Goal: Navigation & Orientation: Find specific page/section

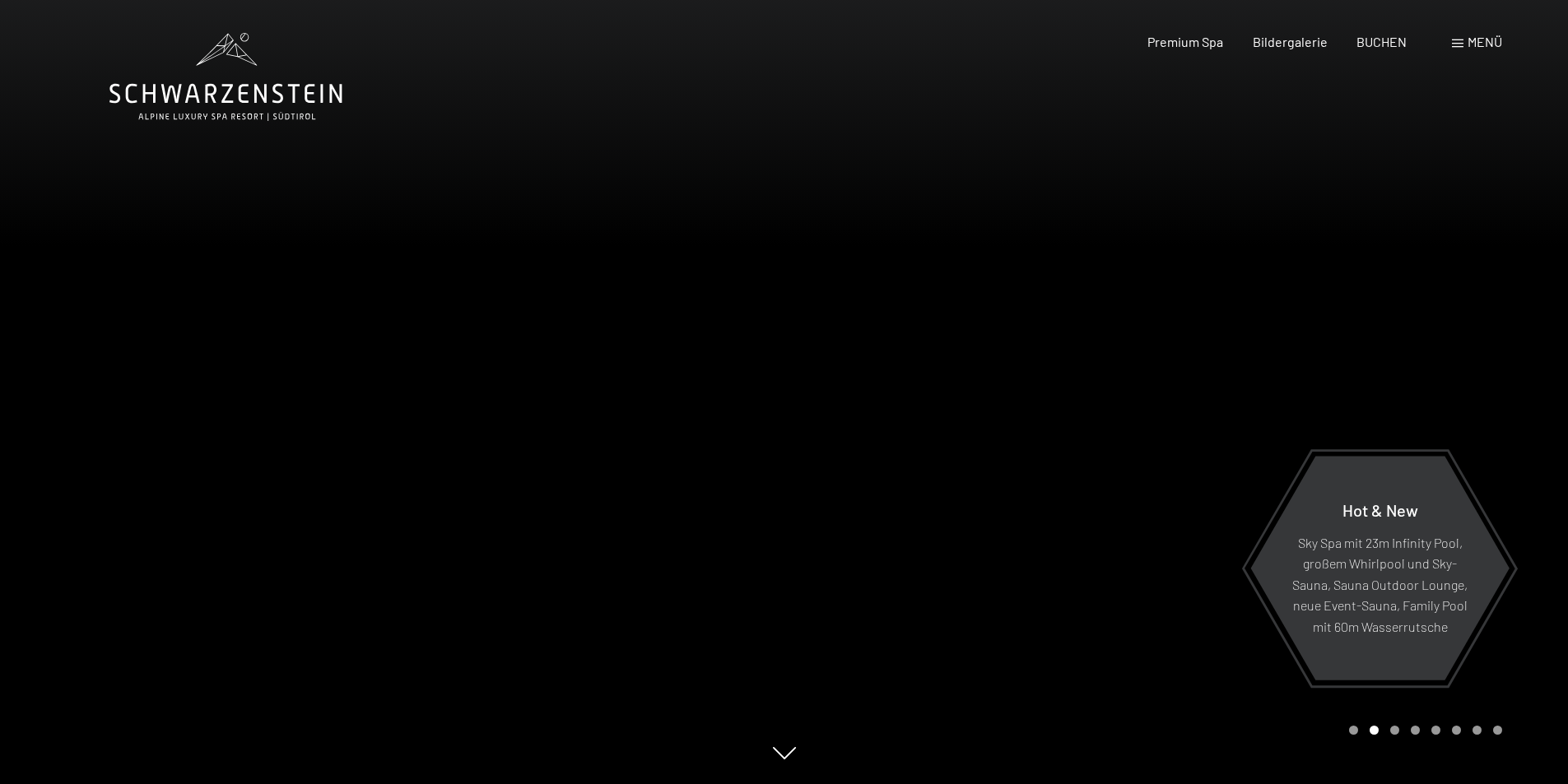
click at [1372, 330] on div at bounding box center [1176, 392] width 784 height 784
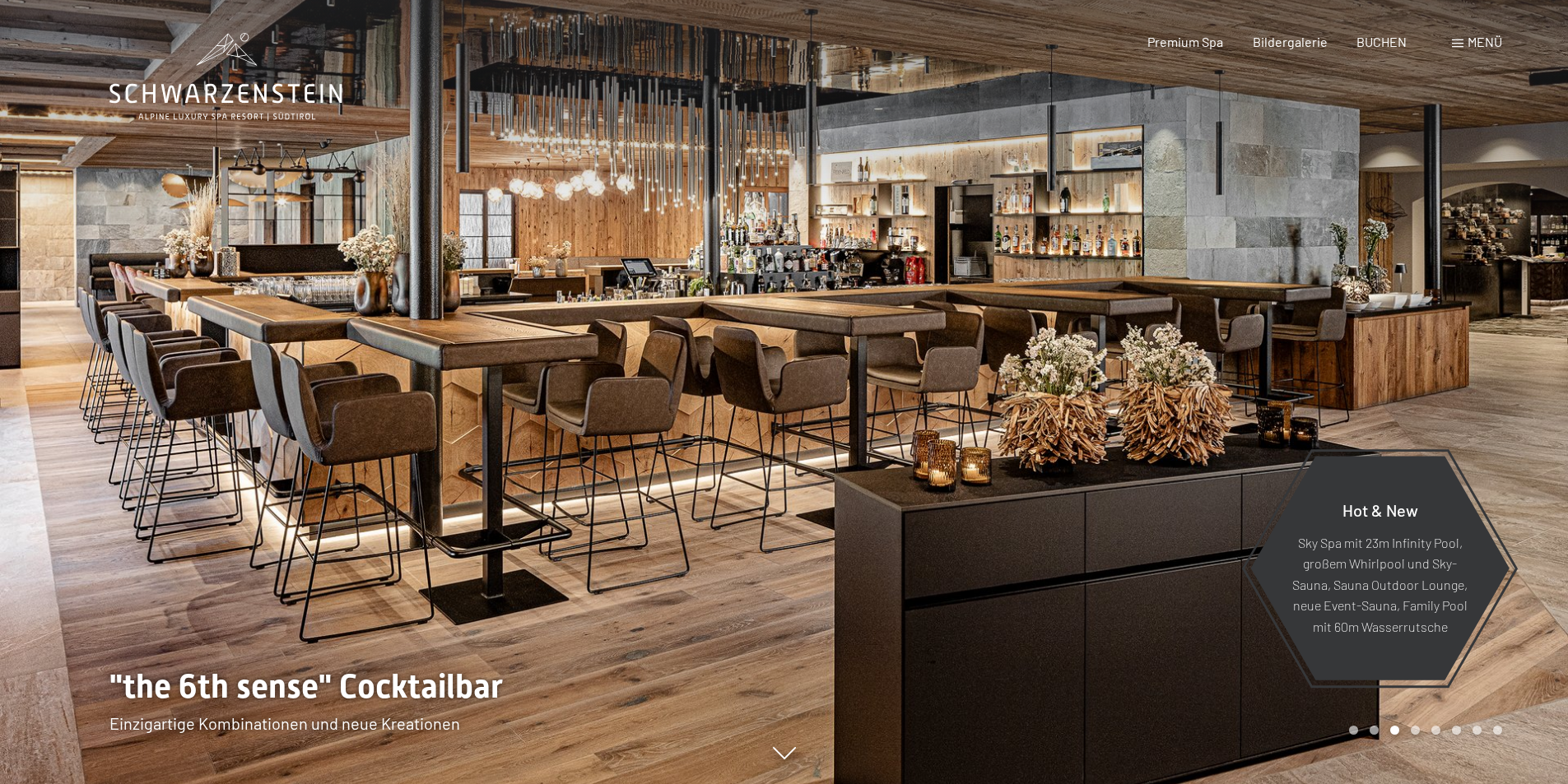
click at [1421, 347] on div at bounding box center [1176, 392] width 784 height 784
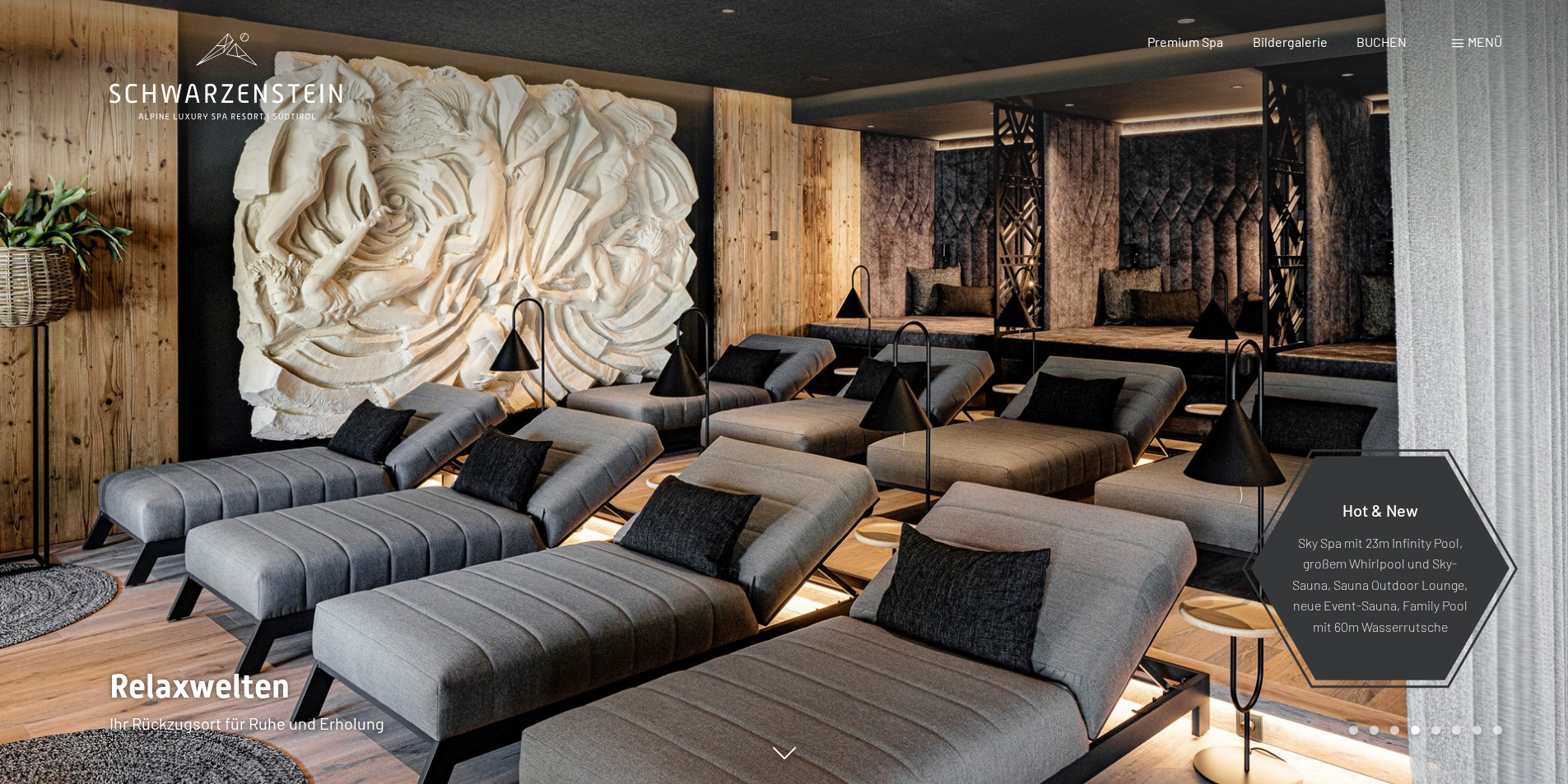
click at [1421, 347] on div at bounding box center [1176, 392] width 784 height 784
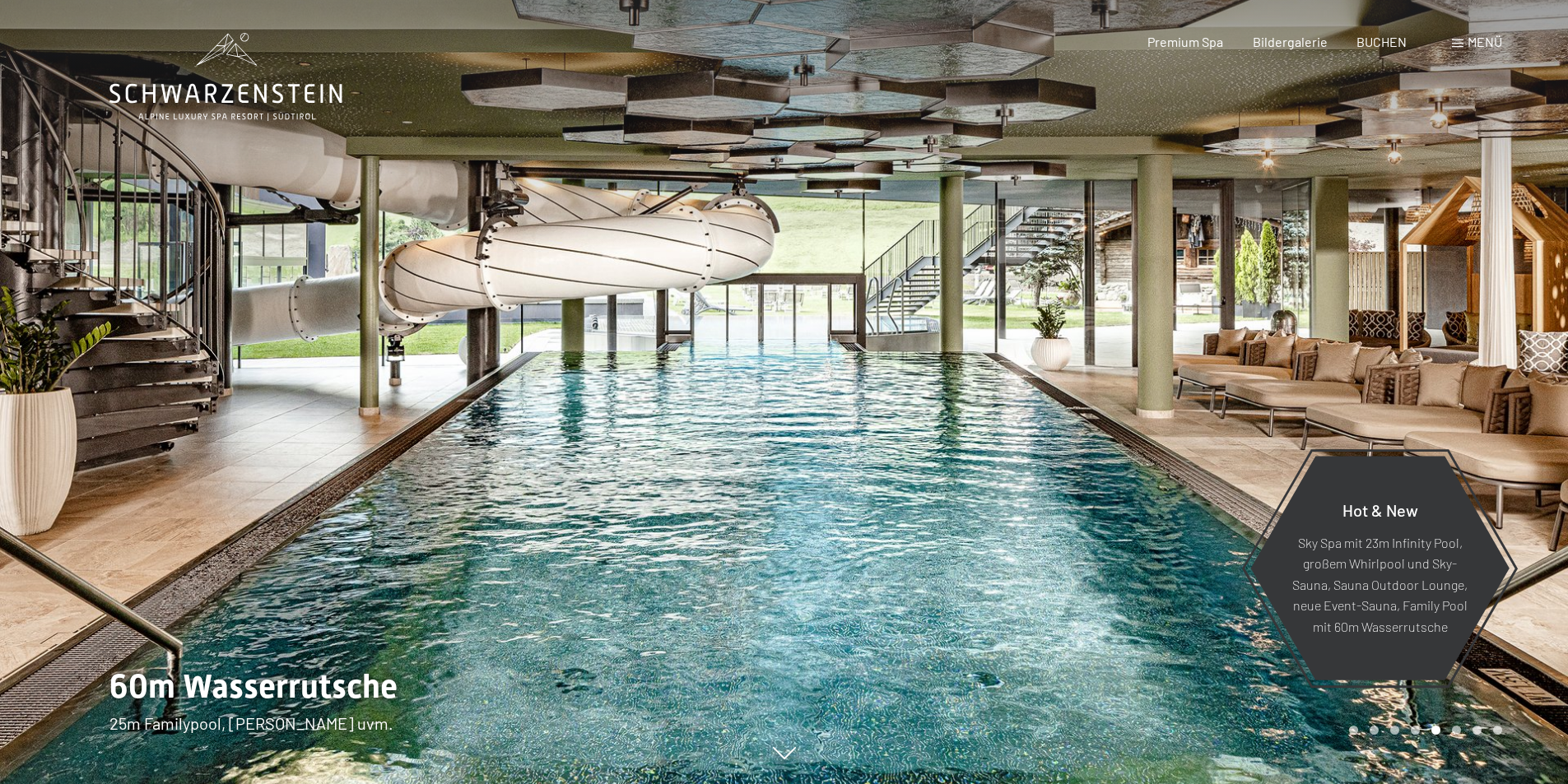
click at [1379, 307] on div at bounding box center [1176, 392] width 784 height 784
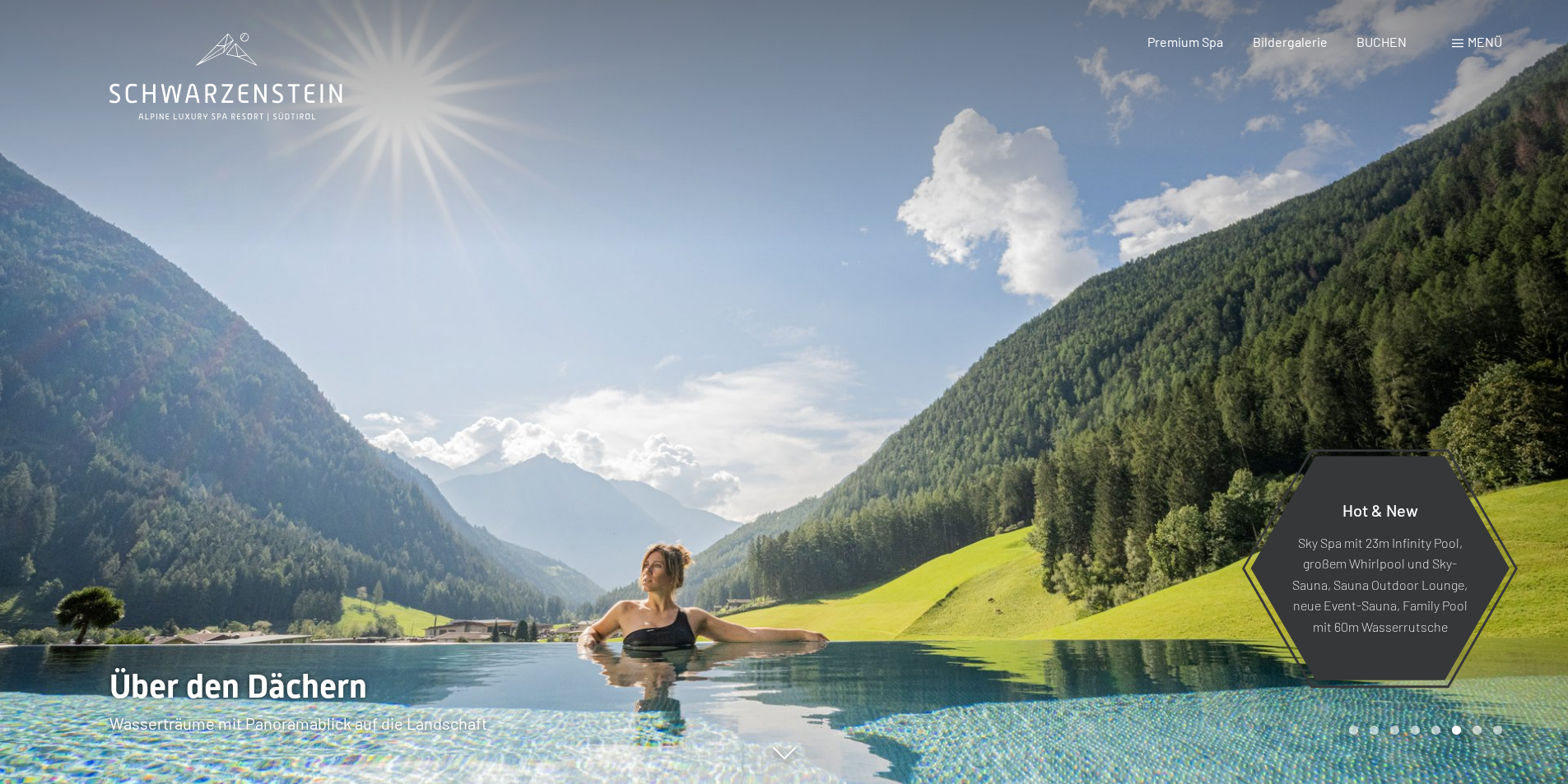
click at [1387, 331] on div at bounding box center [1176, 392] width 784 height 784
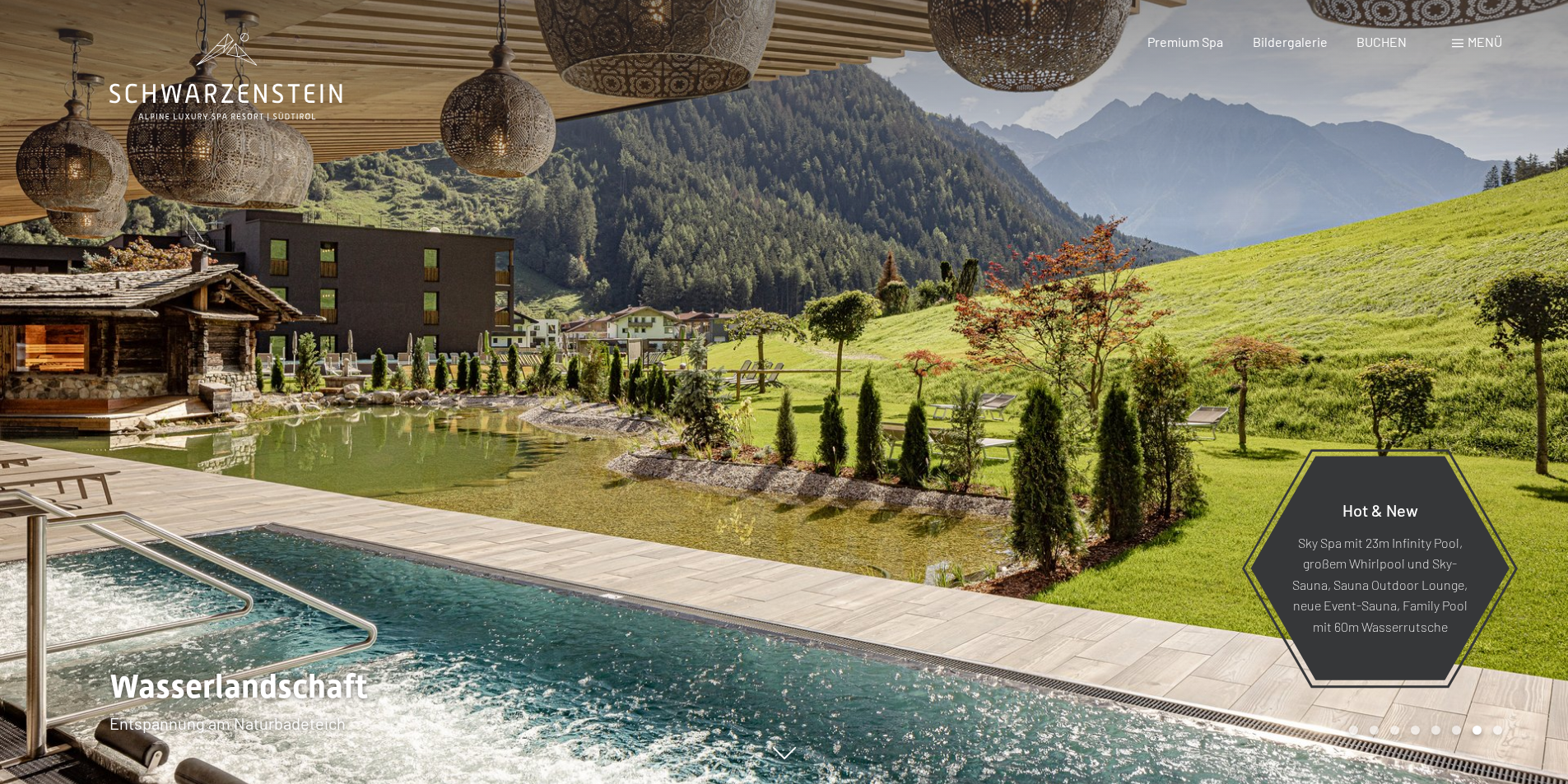
click at [1387, 331] on div at bounding box center [1176, 392] width 784 height 784
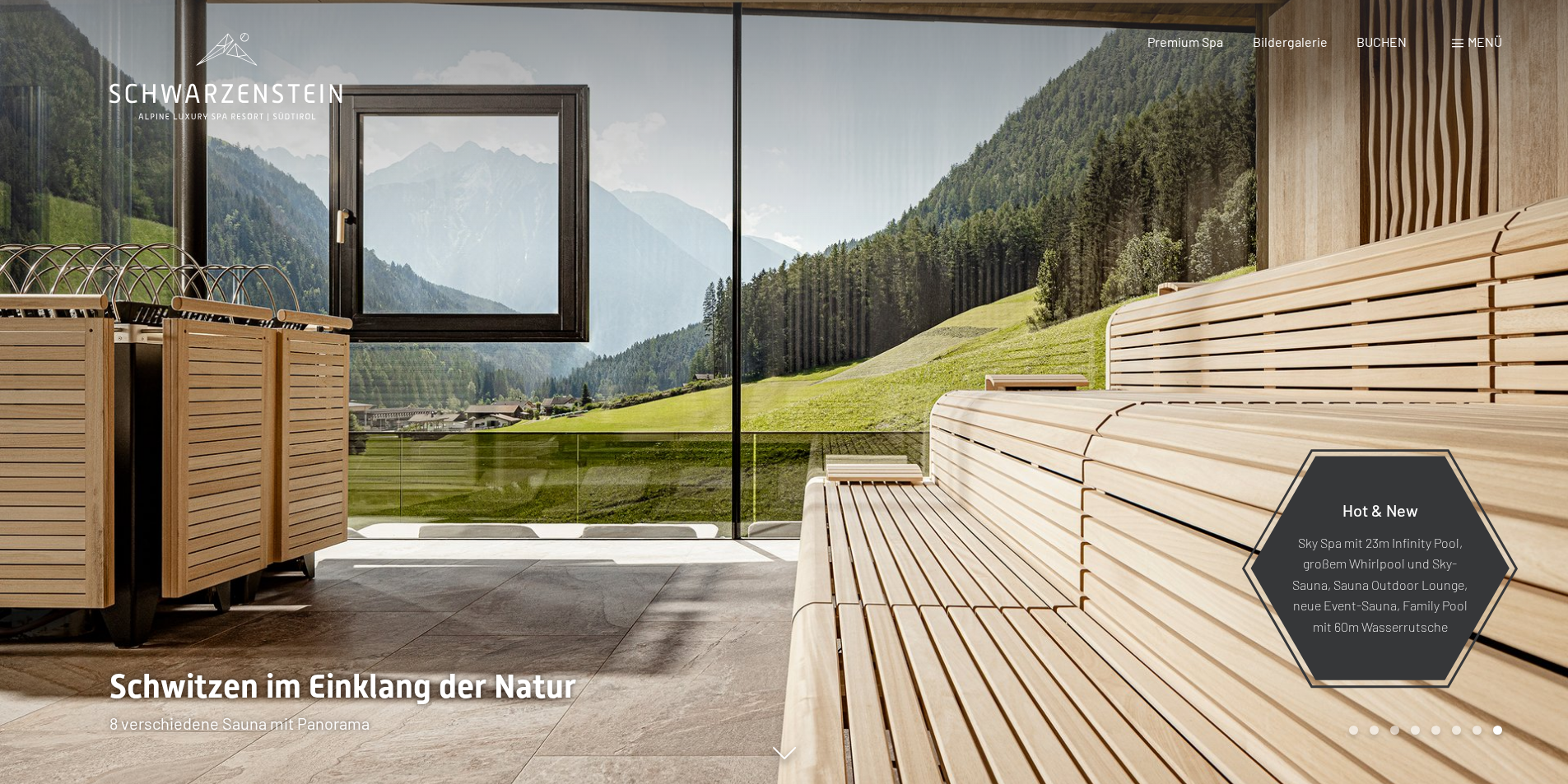
click at [83, 334] on div at bounding box center [392, 392] width 784 height 784
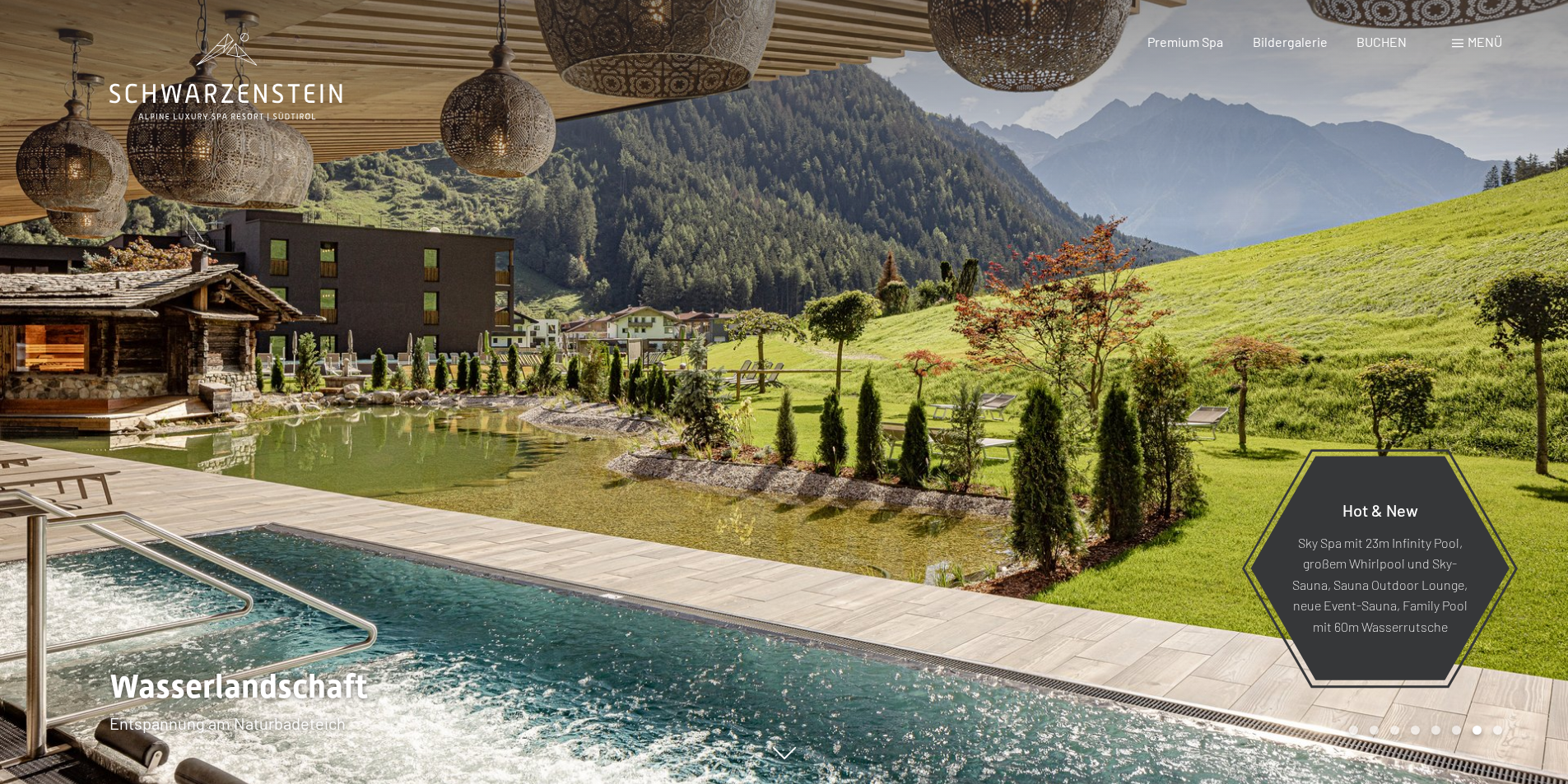
click at [1438, 383] on div at bounding box center [1176, 392] width 784 height 784
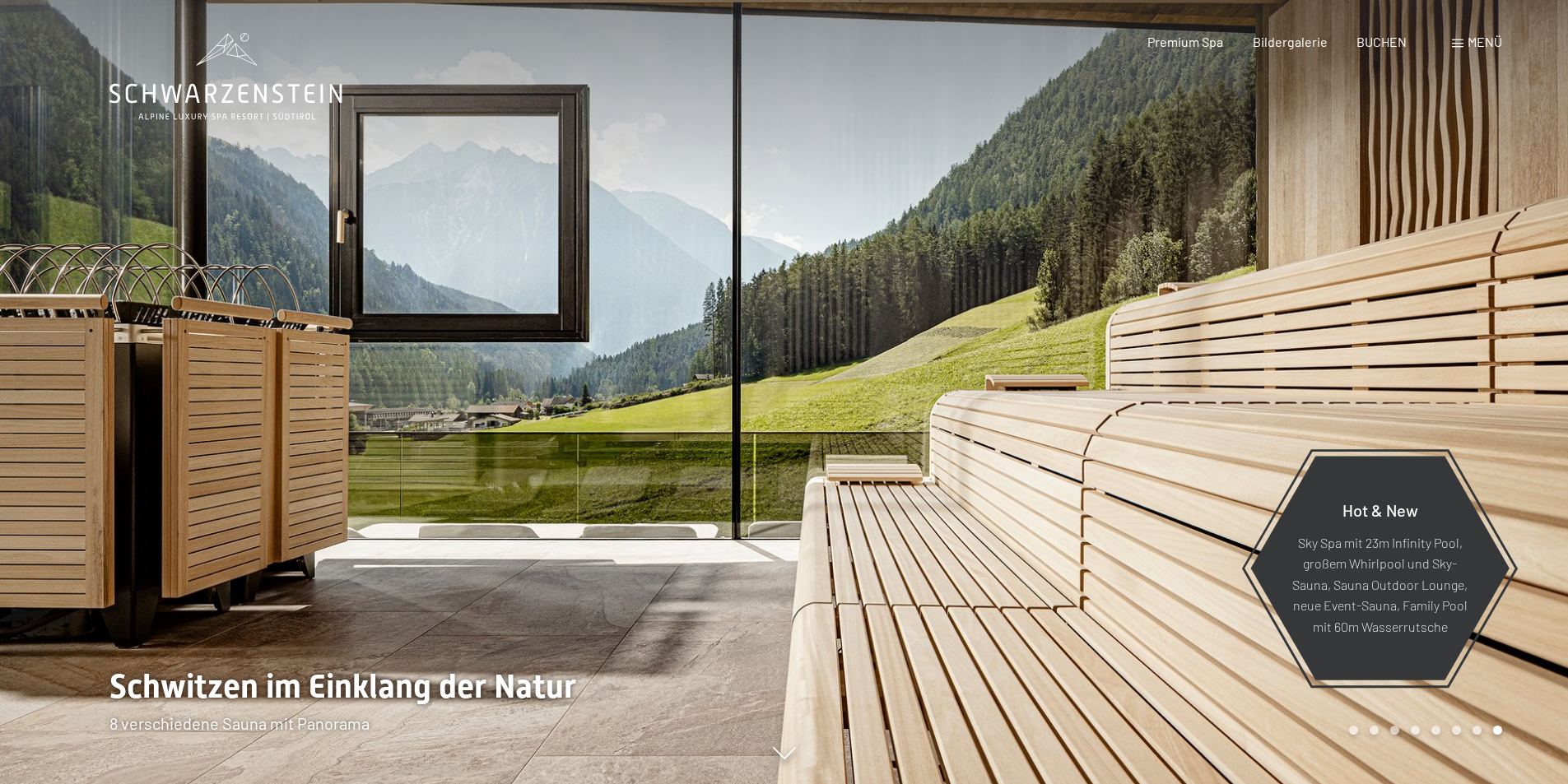
click at [1429, 381] on div at bounding box center [1176, 392] width 784 height 784
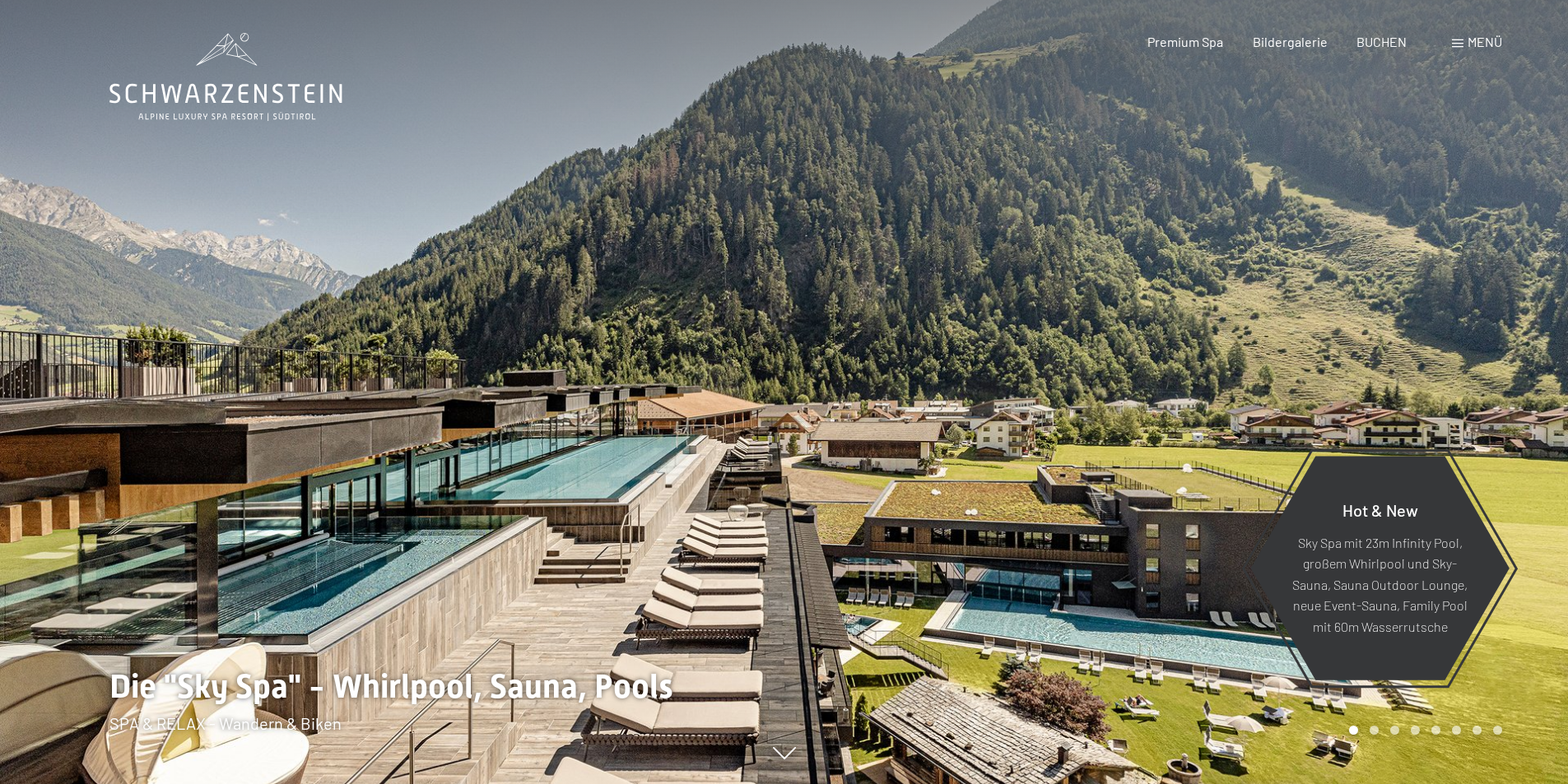
click at [1429, 381] on div at bounding box center [1176, 392] width 784 height 784
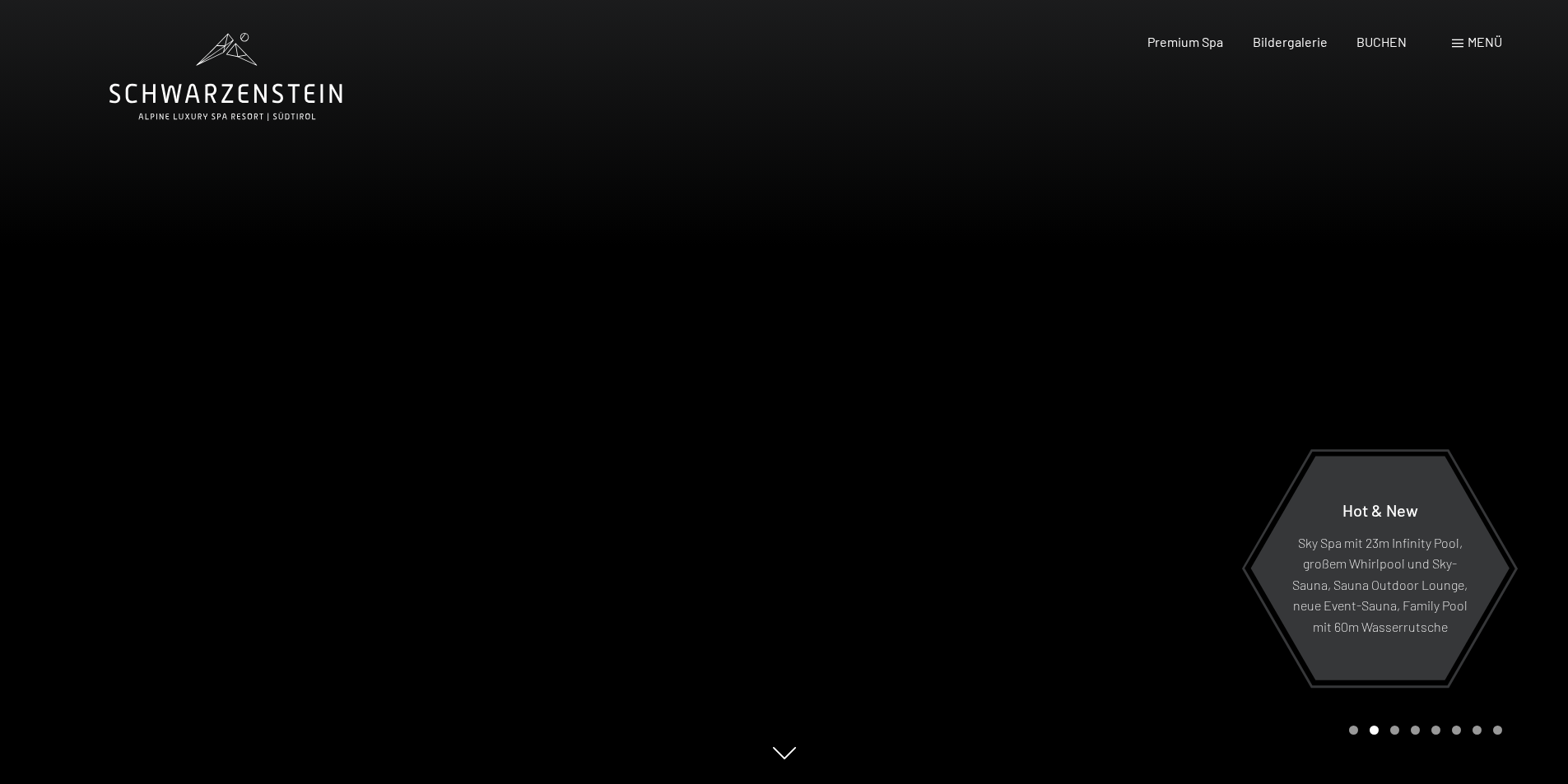
click at [1429, 381] on div at bounding box center [1176, 392] width 784 height 784
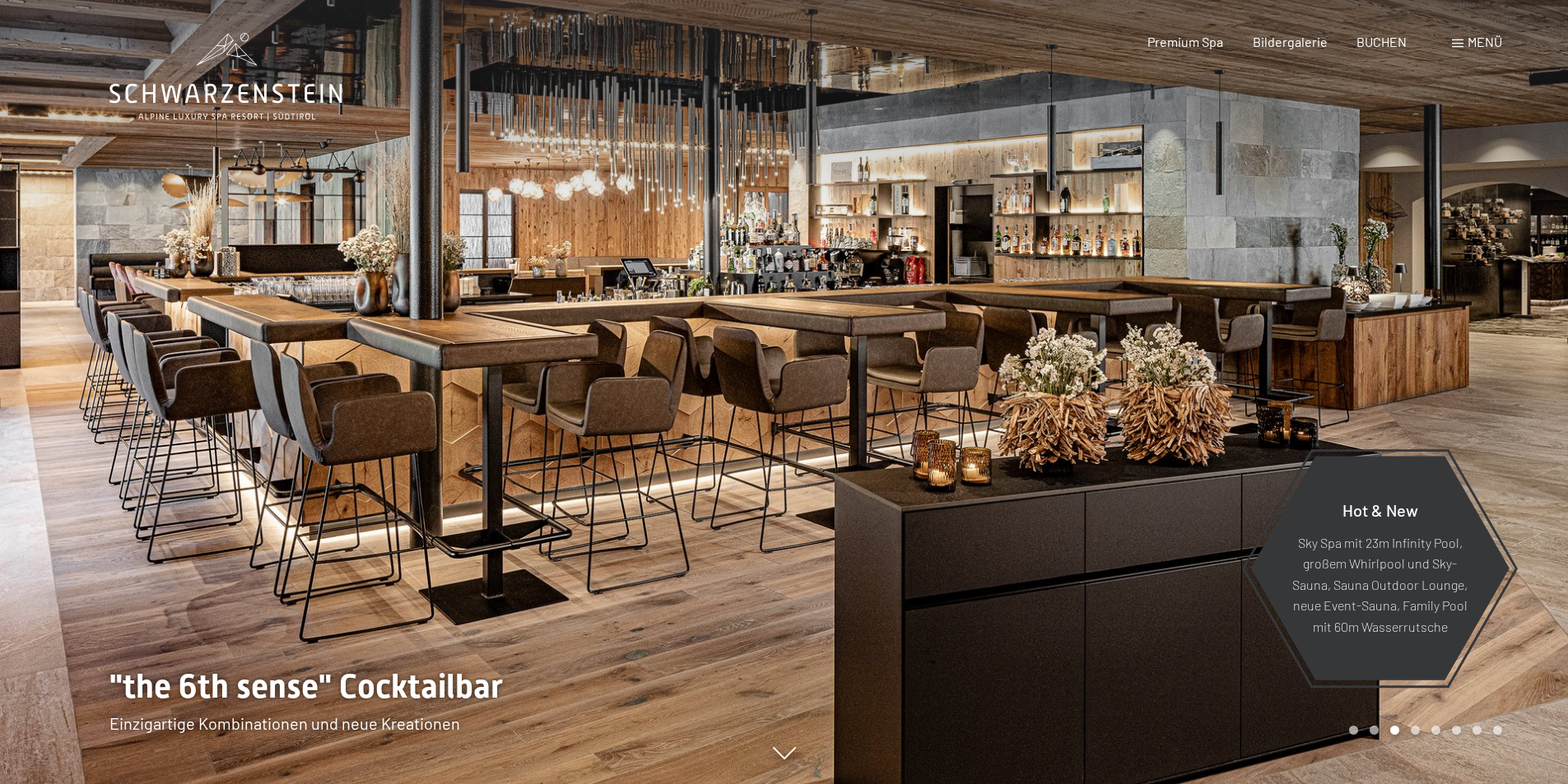
click at [1429, 381] on div at bounding box center [1176, 392] width 784 height 784
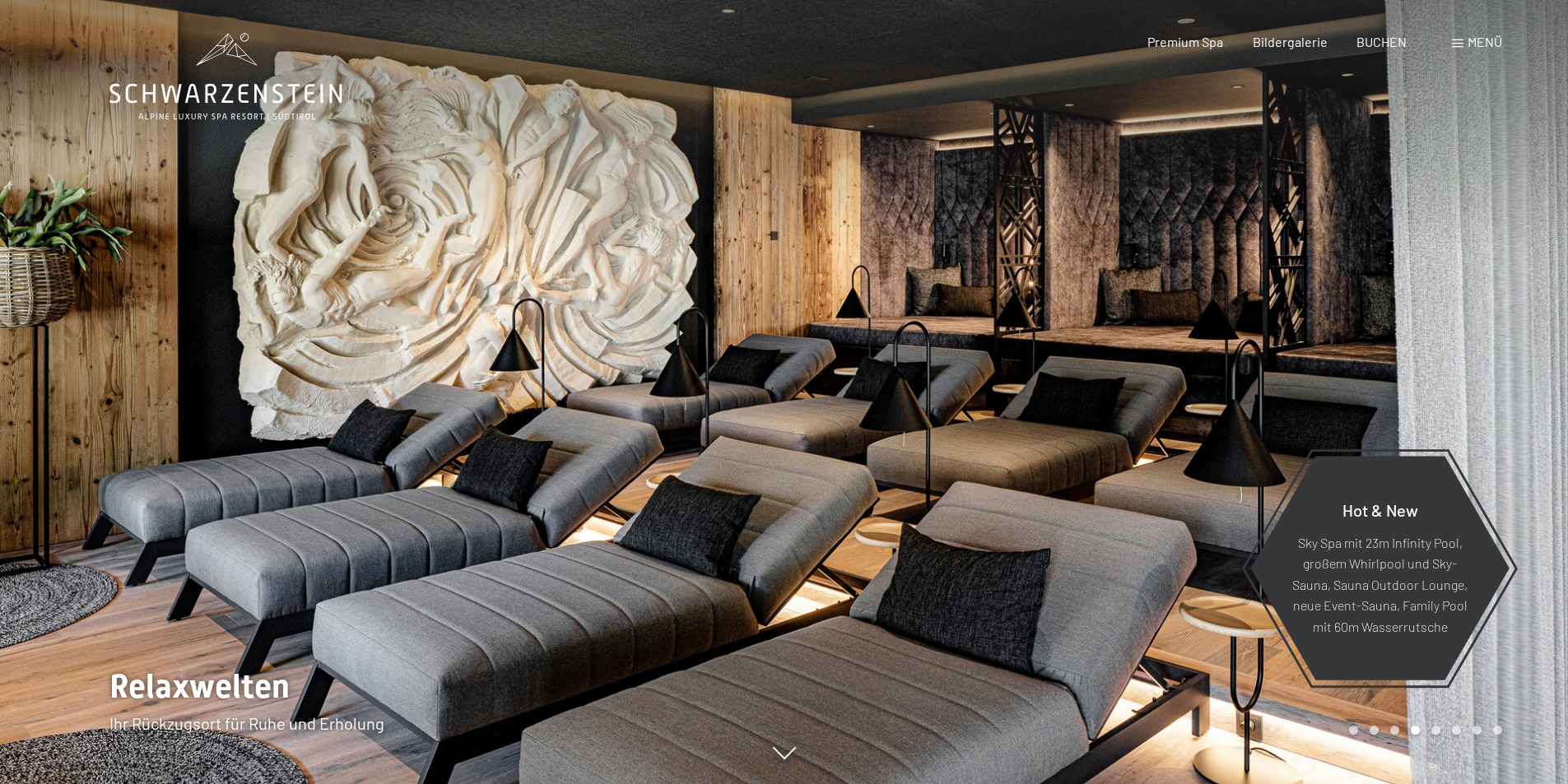
click at [1429, 381] on div at bounding box center [1176, 392] width 784 height 784
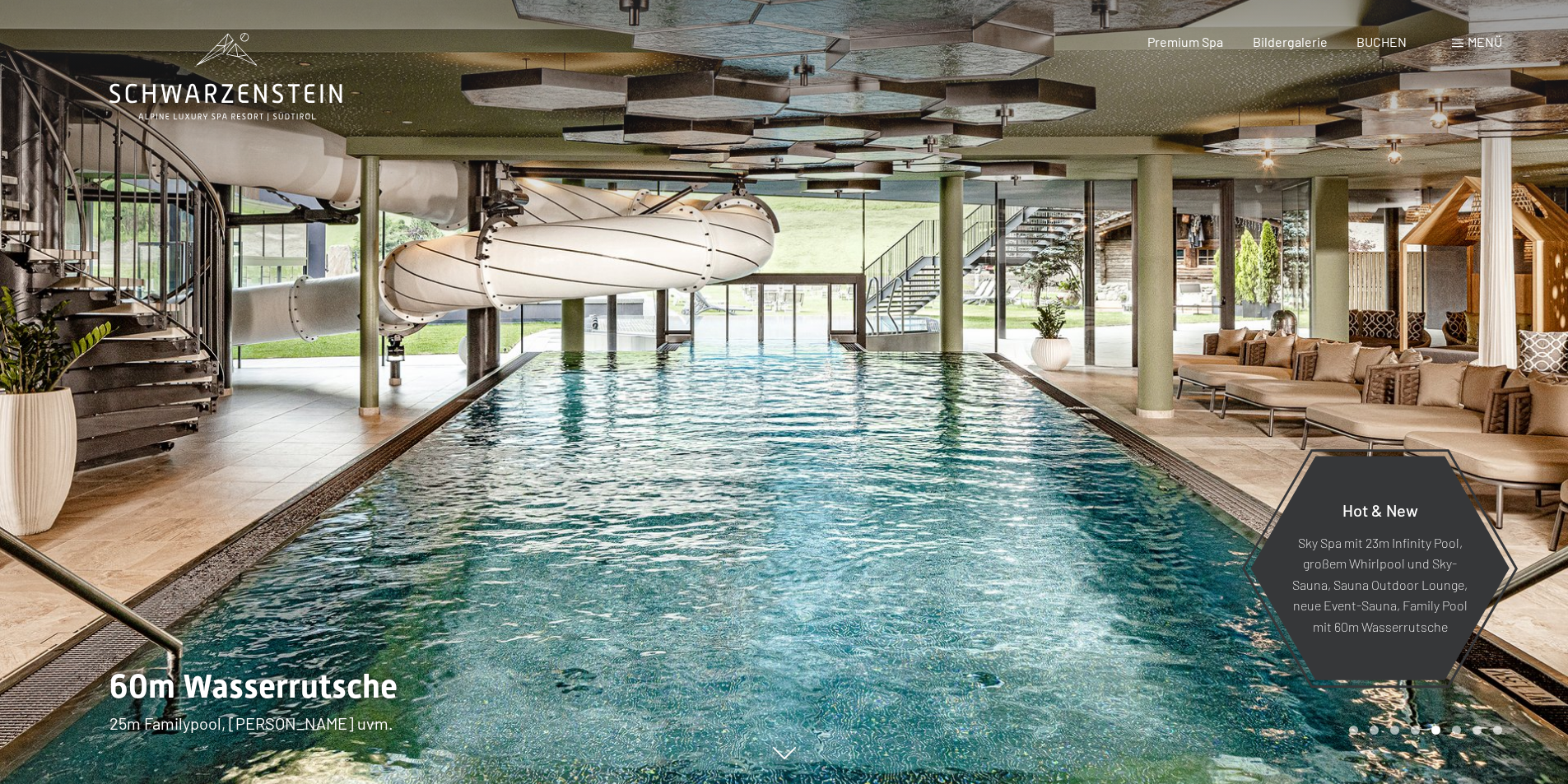
click at [1429, 381] on div at bounding box center [1176, 392] width 784 height 784
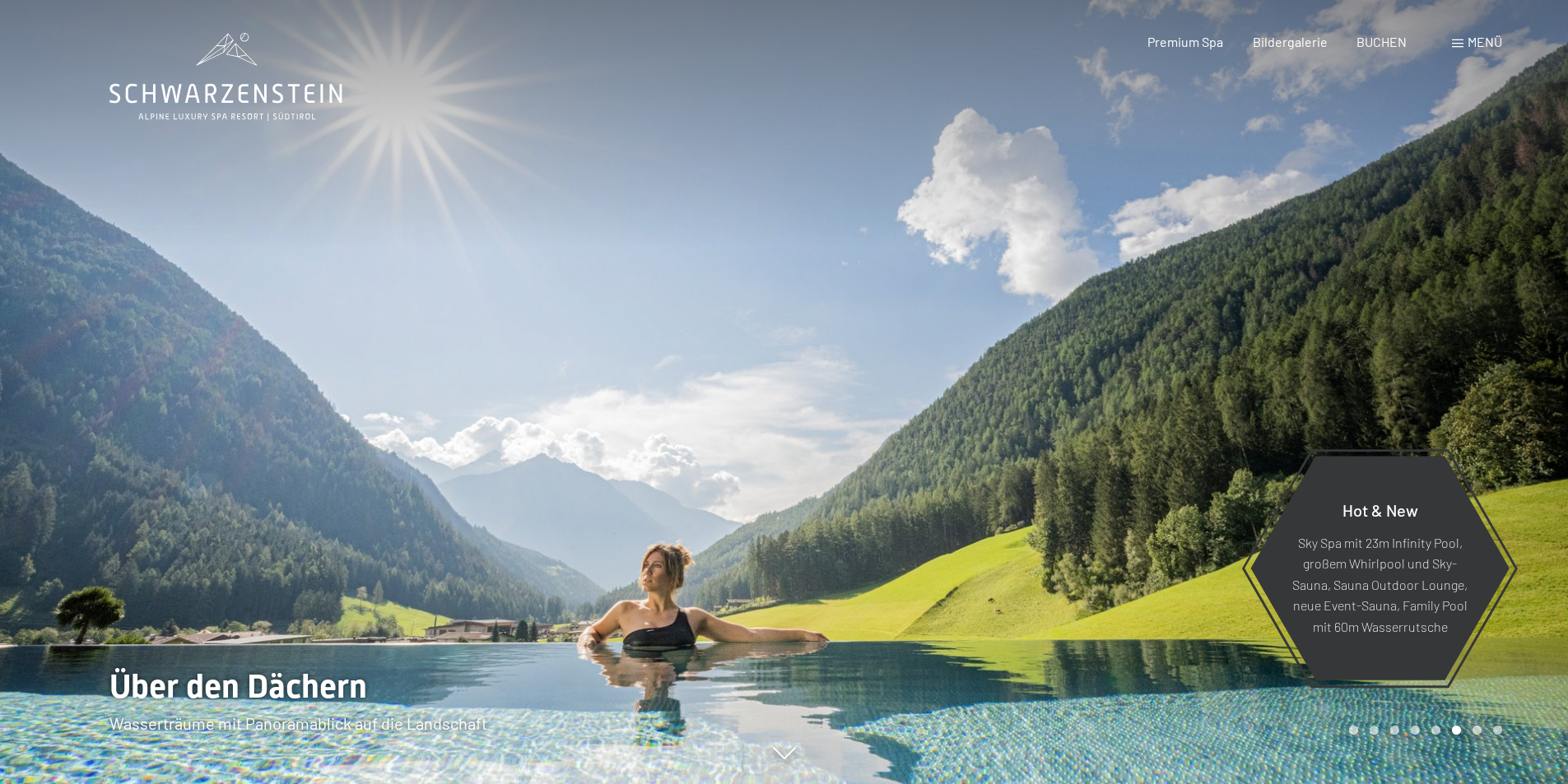
click at [1429, 381] on div at bounding box center [1176, 392] width 784 height 784
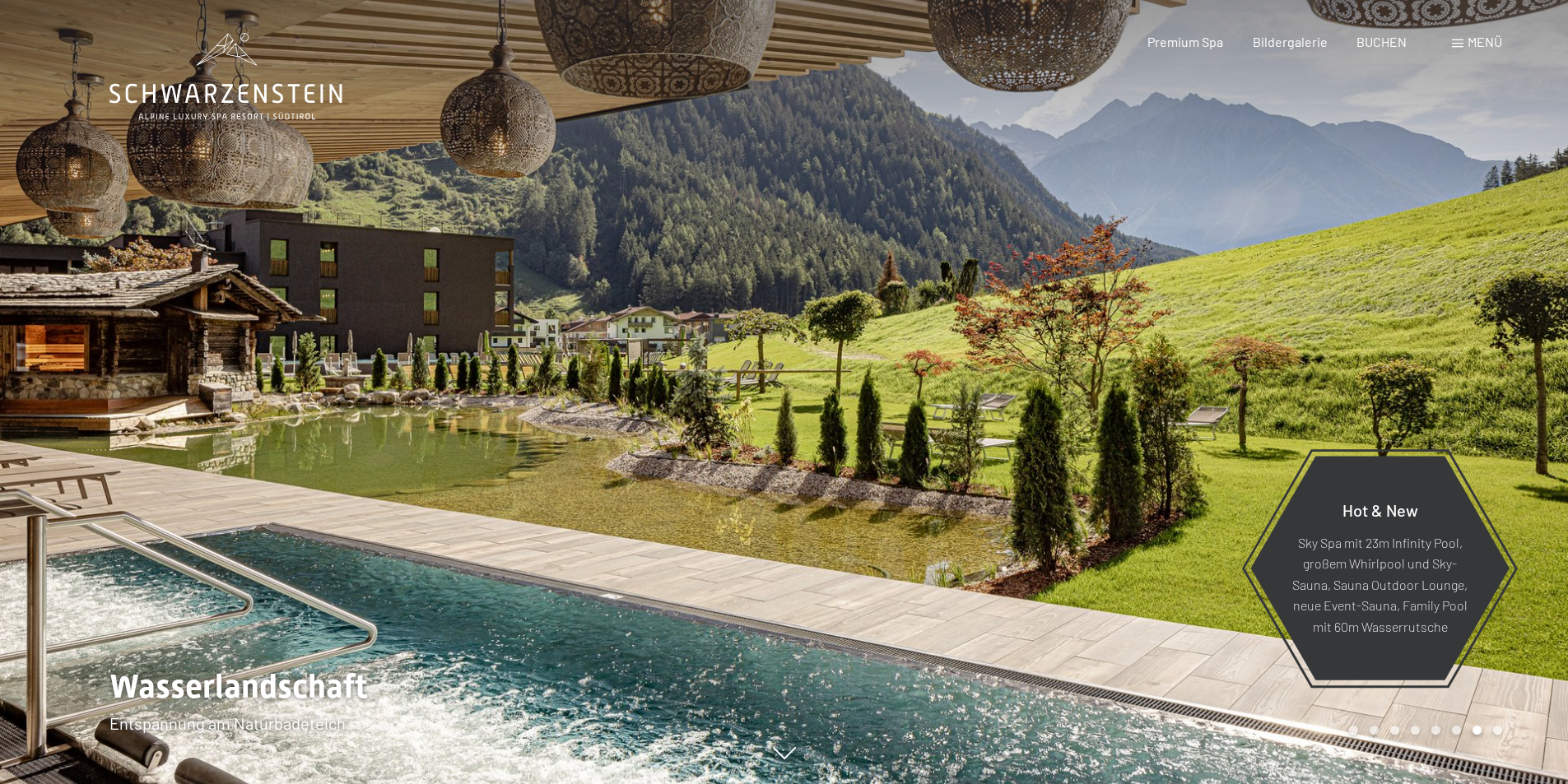
click at [1429, 381] on div at bounding box center [1176, 392] width 784 height 784
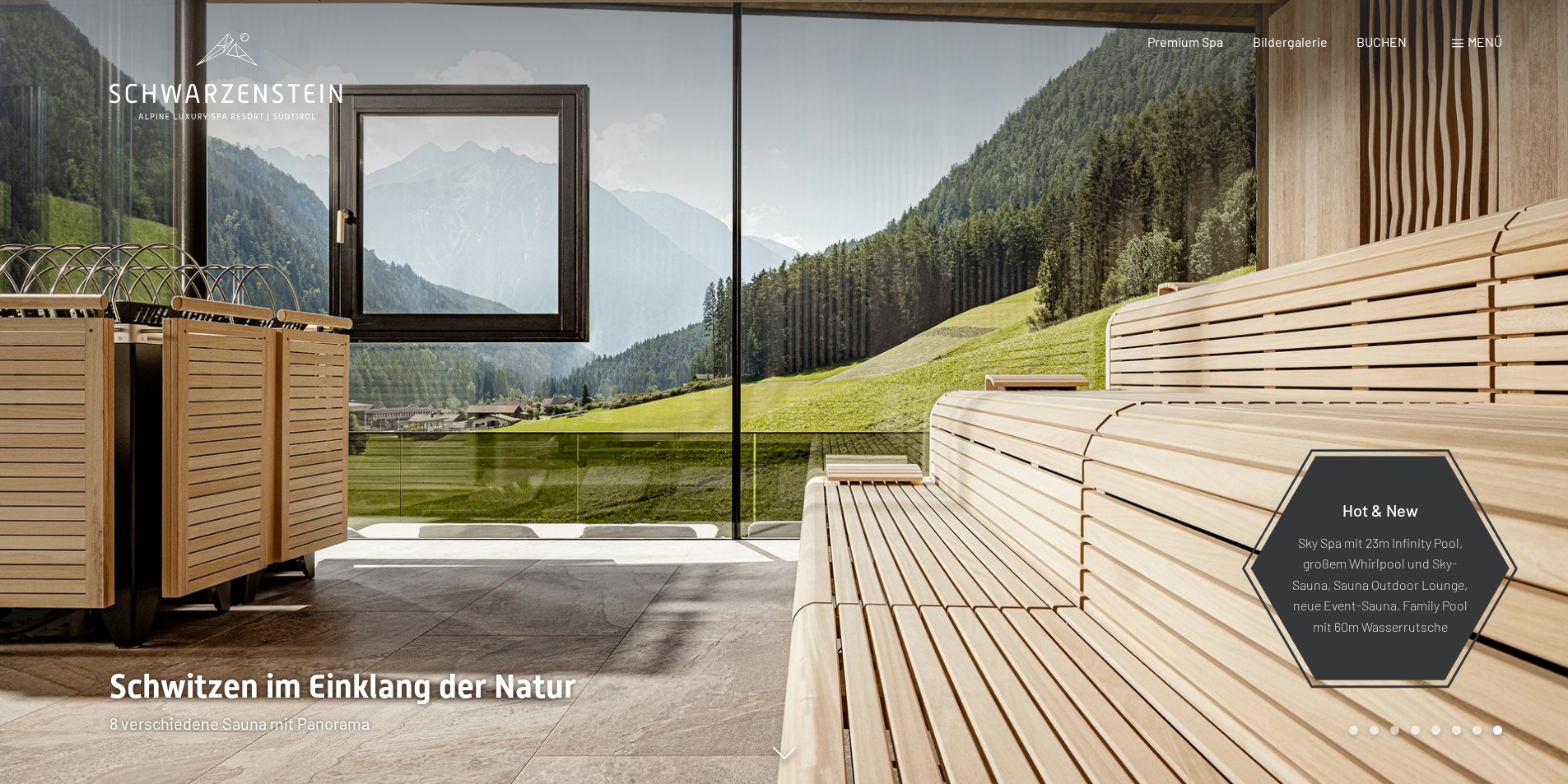
click at [1429, 381] on div at bounding box center [1176, 392] width 784 height 784
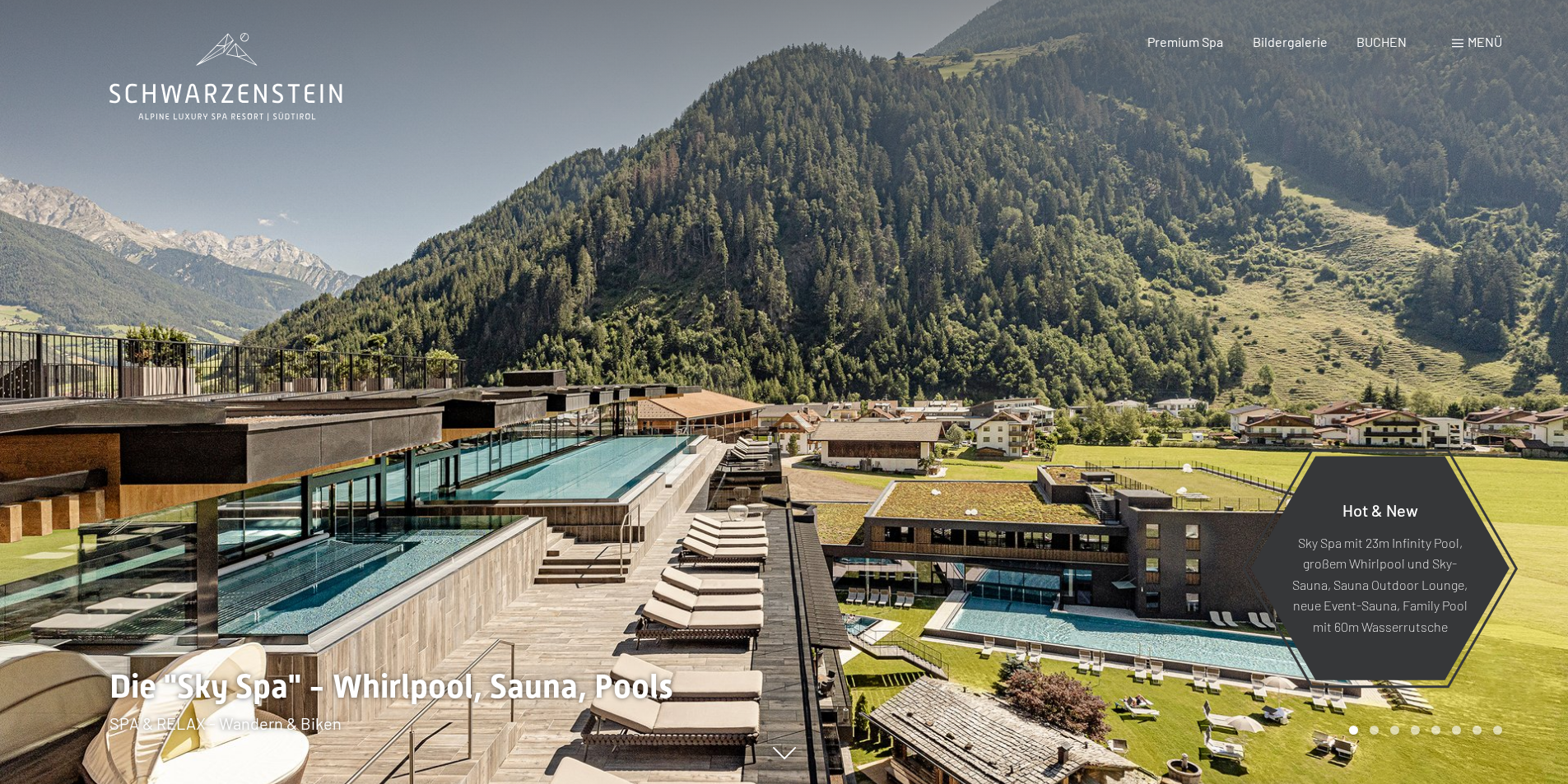
click at [1429, 381] on div at bounding box center [1176, 392] width 784 height 784
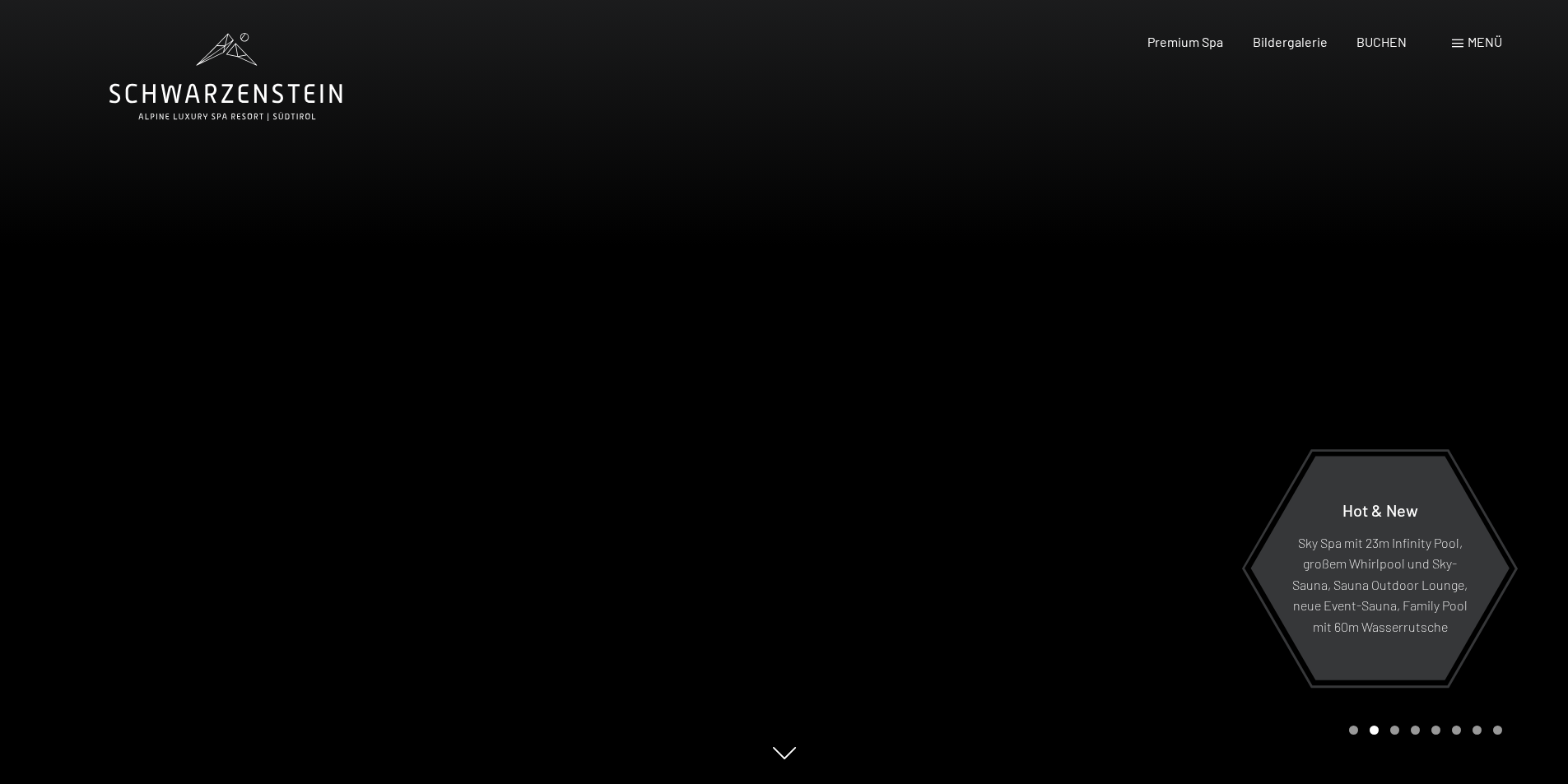
click at [1417, 347] on div at bounding box center [1176, 392] width 784 height 784
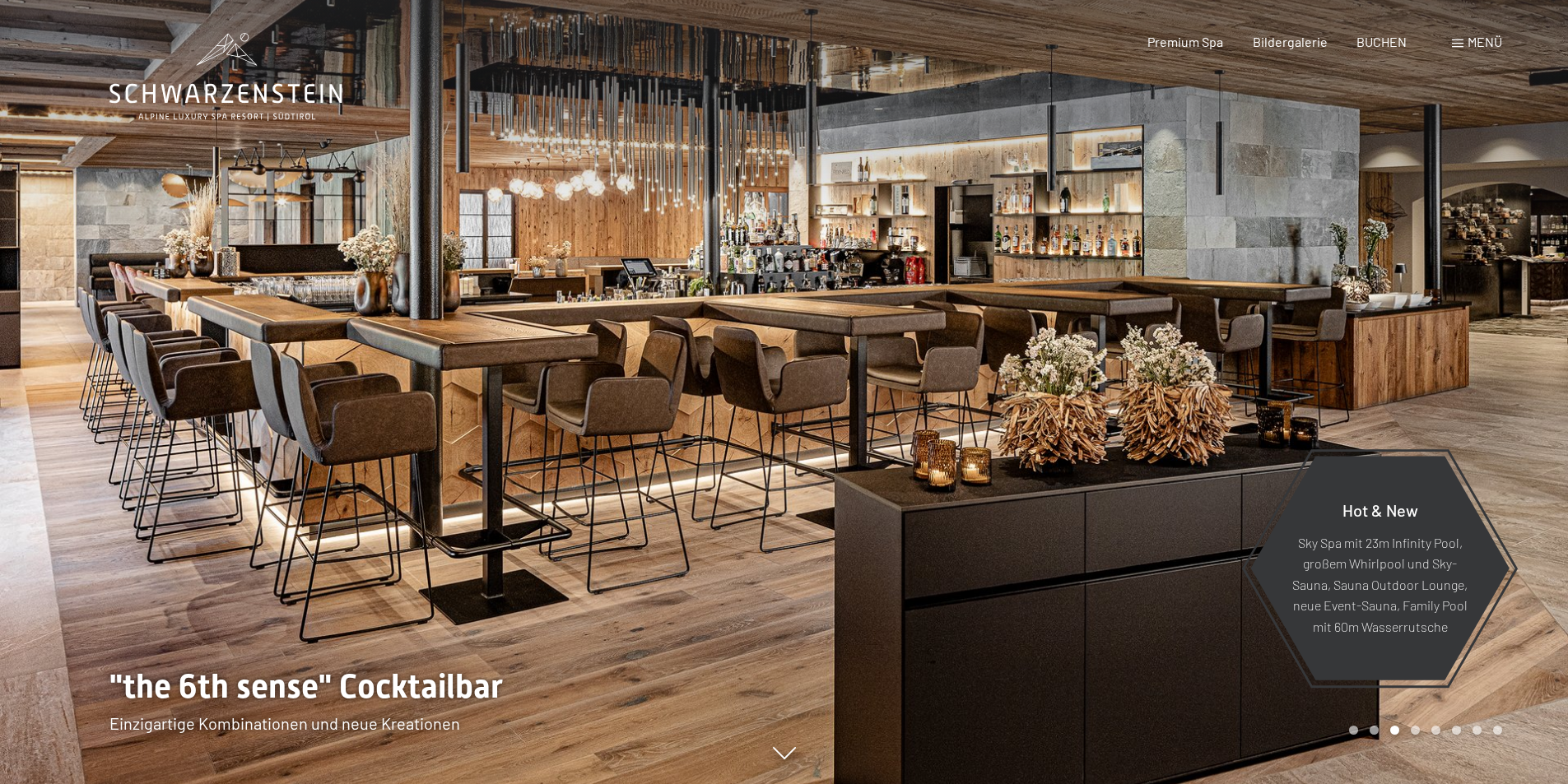
click at [1417, 347] on div at bounding box center [1176, 392] width 784 height 784
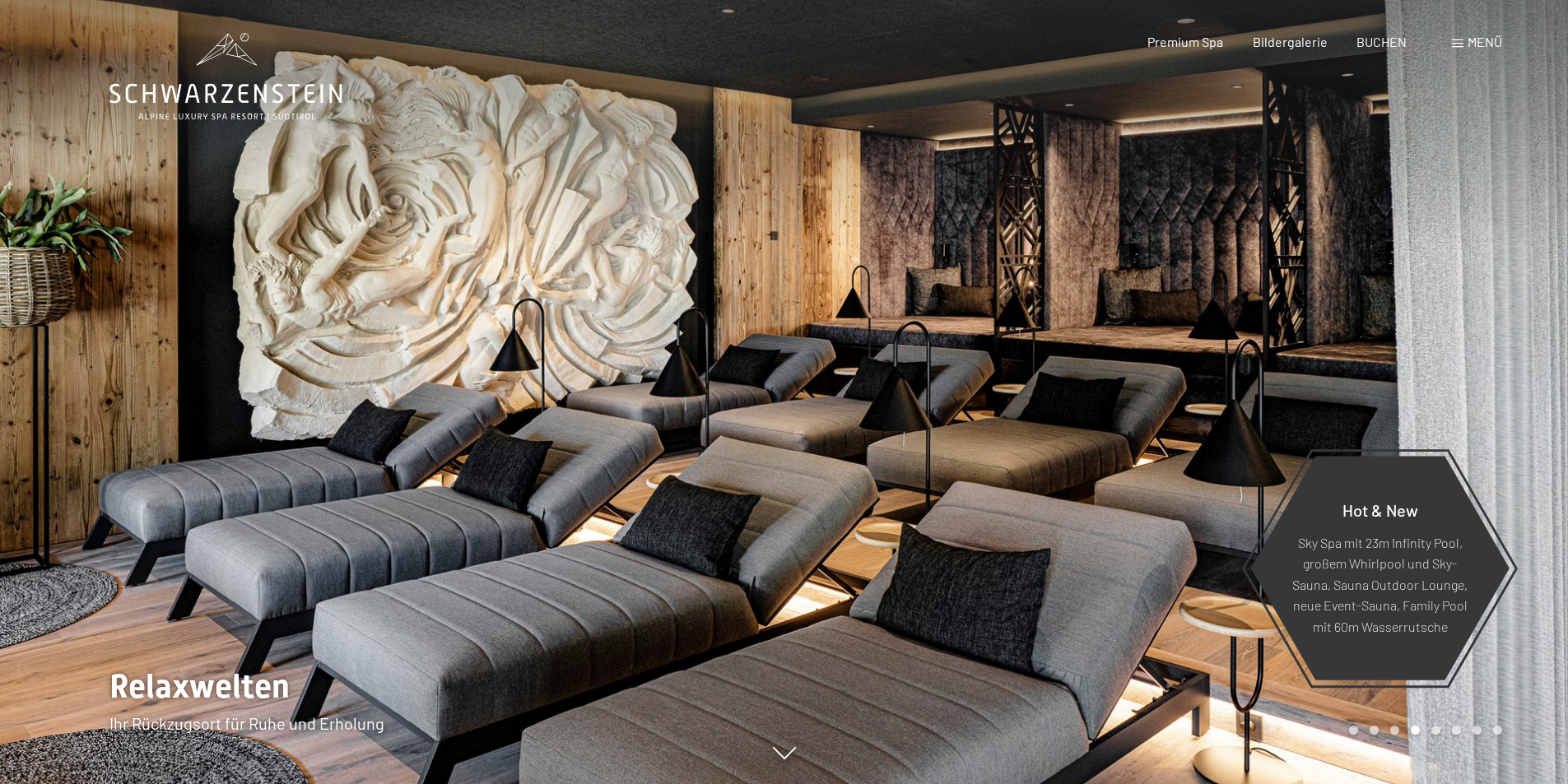
click at [1417, 347] on div at bounding box center [1176, 392] width 784 height 784
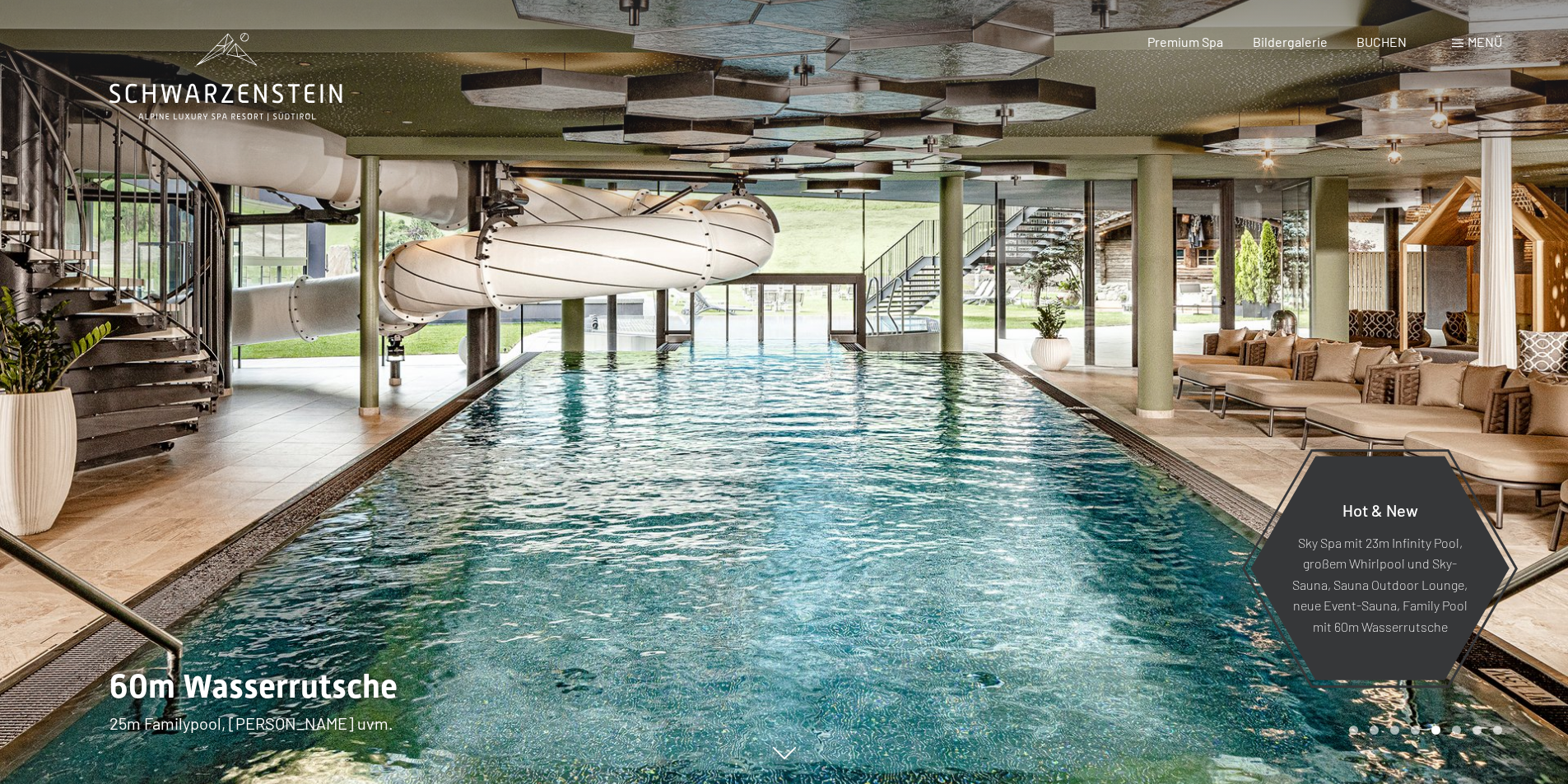
click at [1417, 350] on div at bounding box center [1176, 392] width 784 height 784
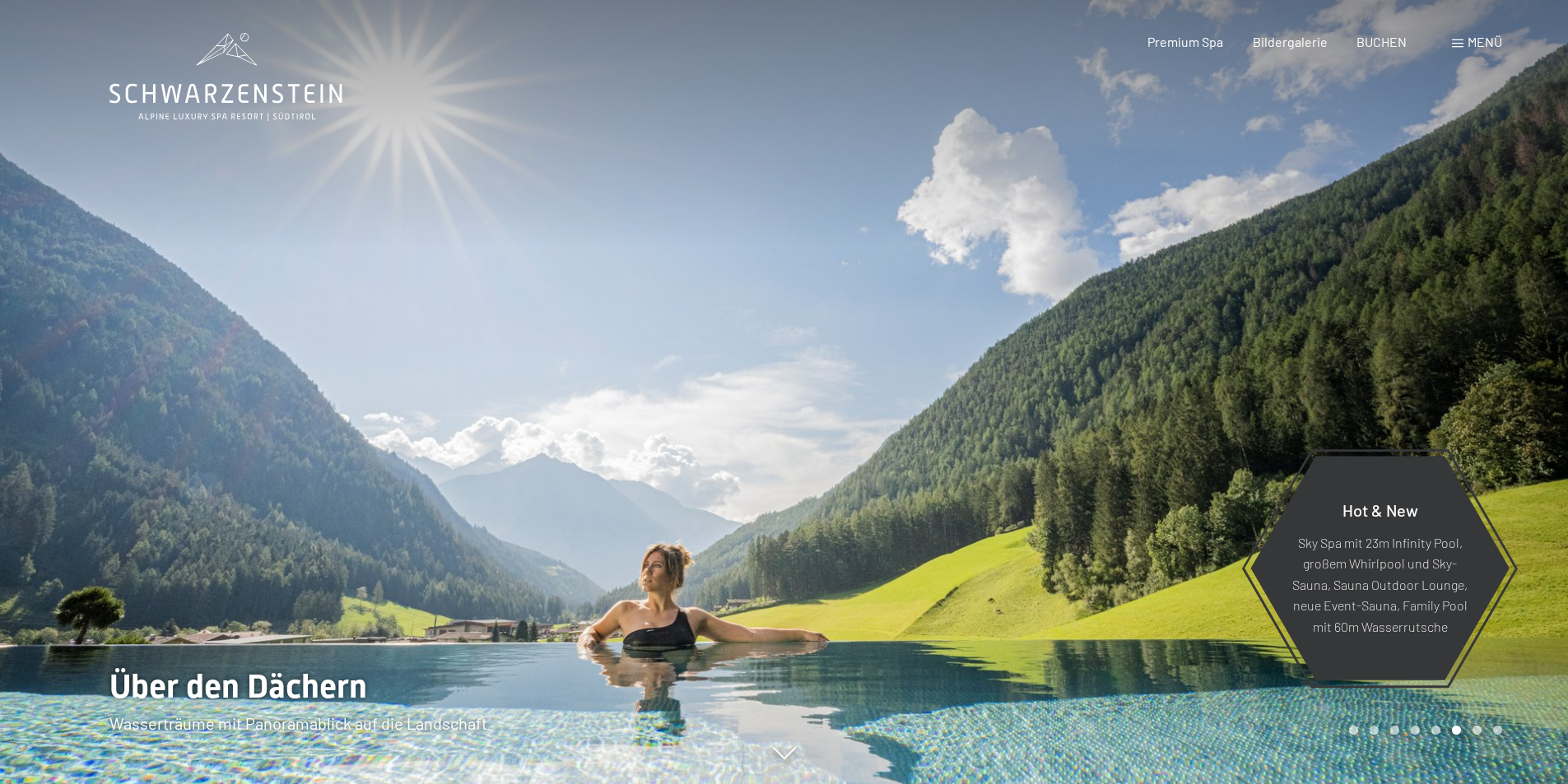
click at [1417, 350] on div at bounding box center [1176, 392] width 784 height 784
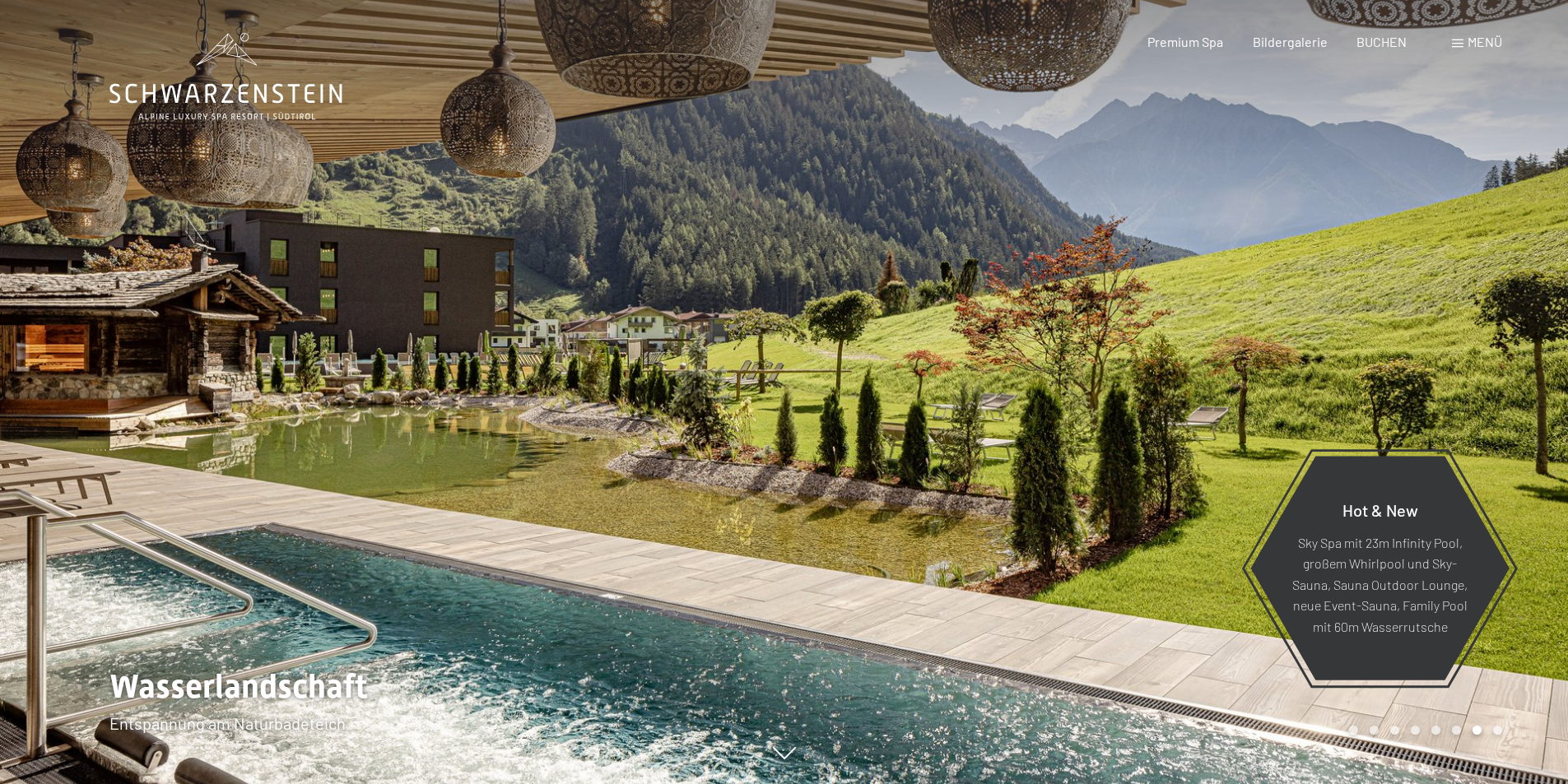
click at [1422, 323] on div at bounding box center [1176, 392] width 784 height 784
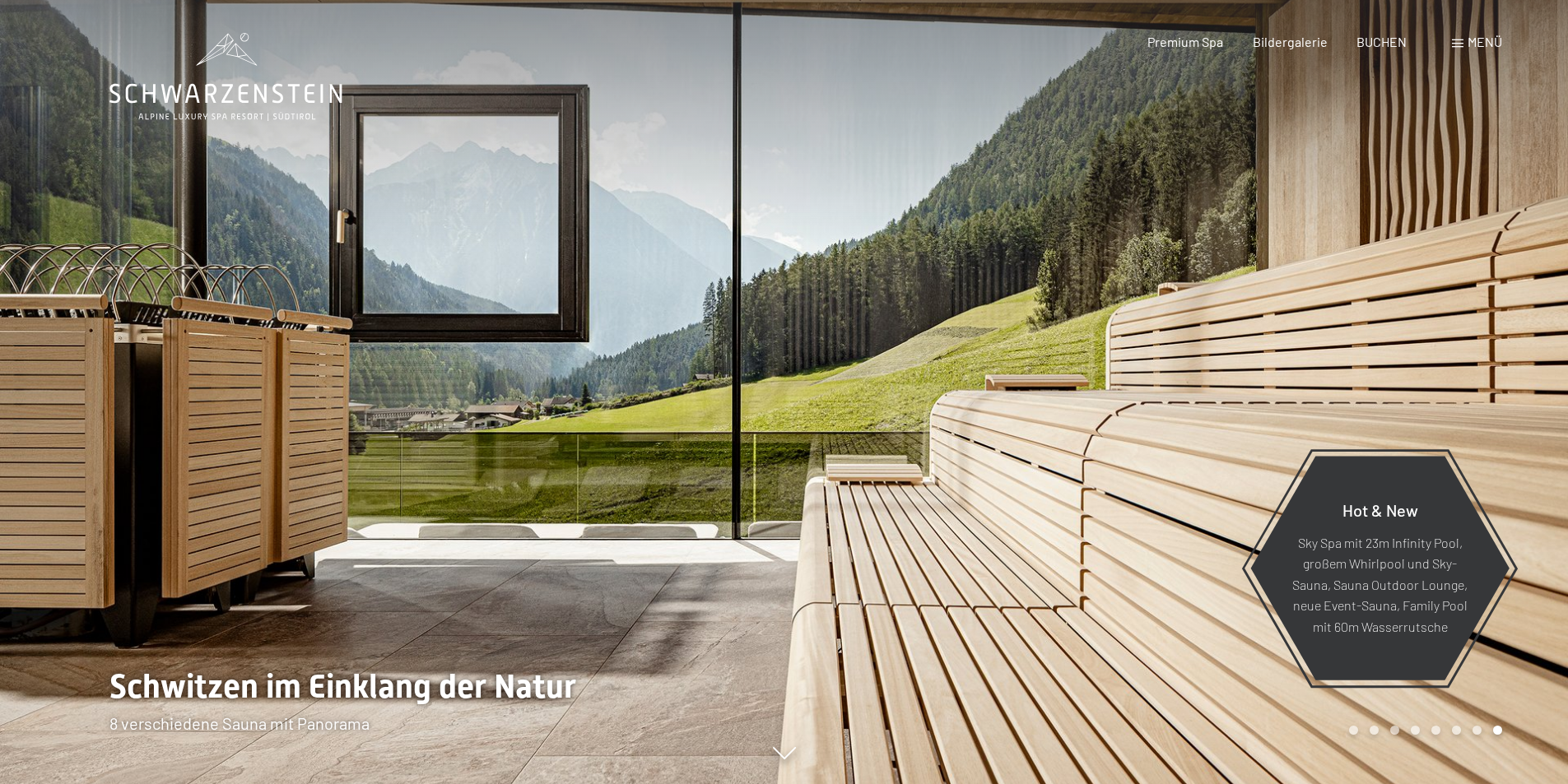
click at [1276, 282] on div at bounding box center [1176, 392] width 784 height 784
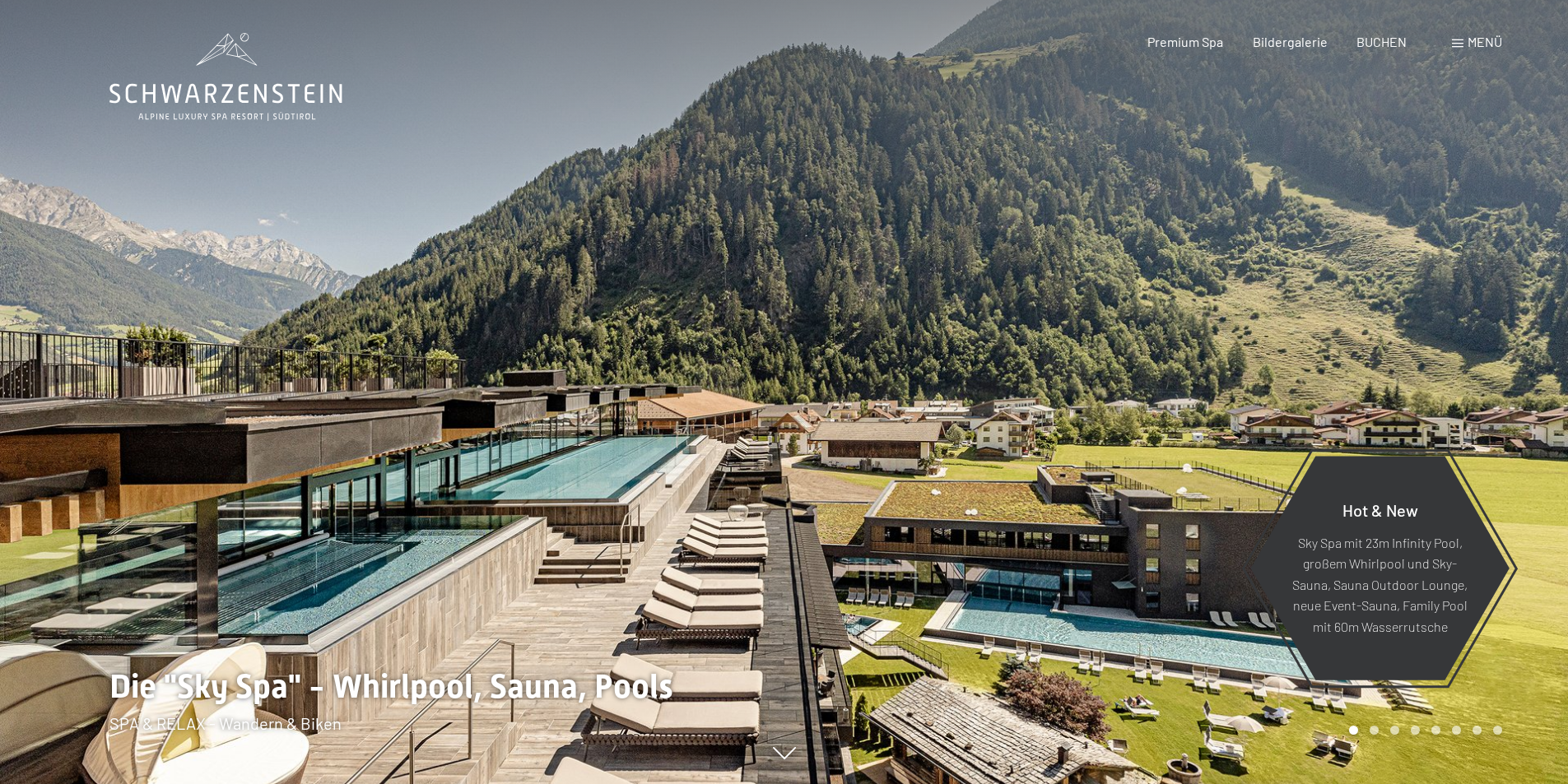
click at [1276, 282] on div at bounding box center [1176, 392] width 784 height 784
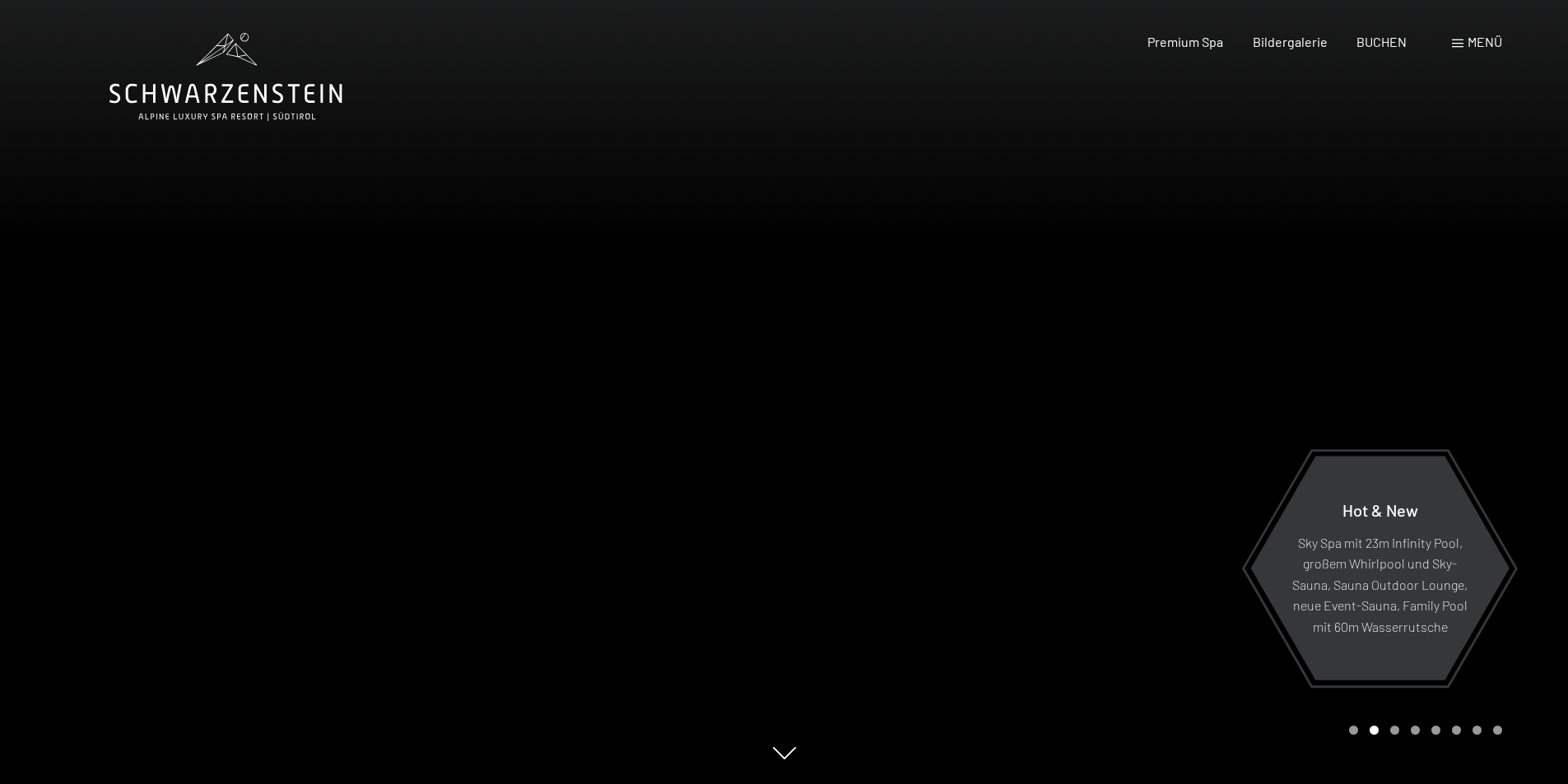
click at [1276, 282] on div at bounding box center [1176, 392] width 784 height 784
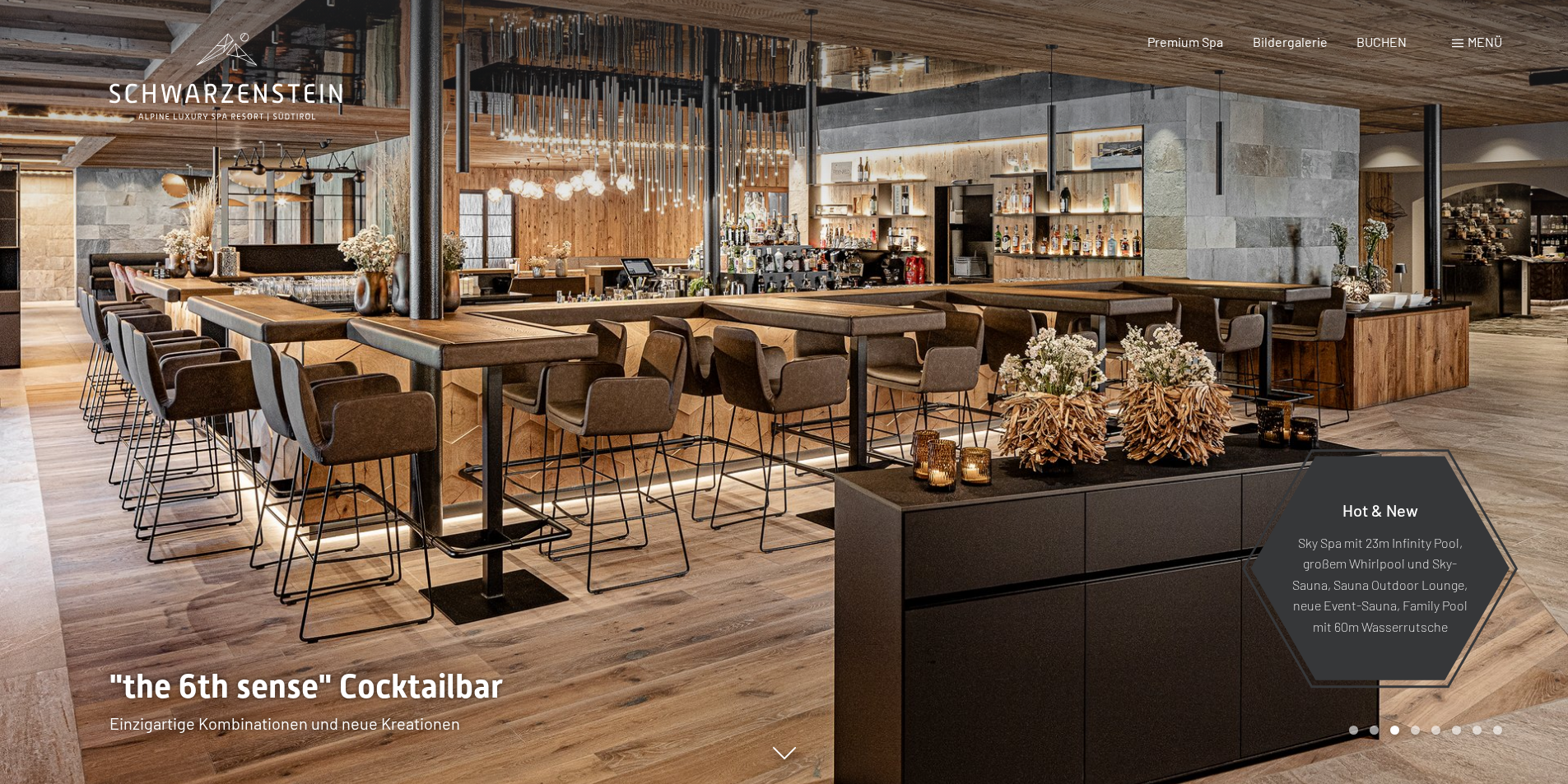
click at [1276, 282] on div at bounding box center [1176, 392] width 784 height 784
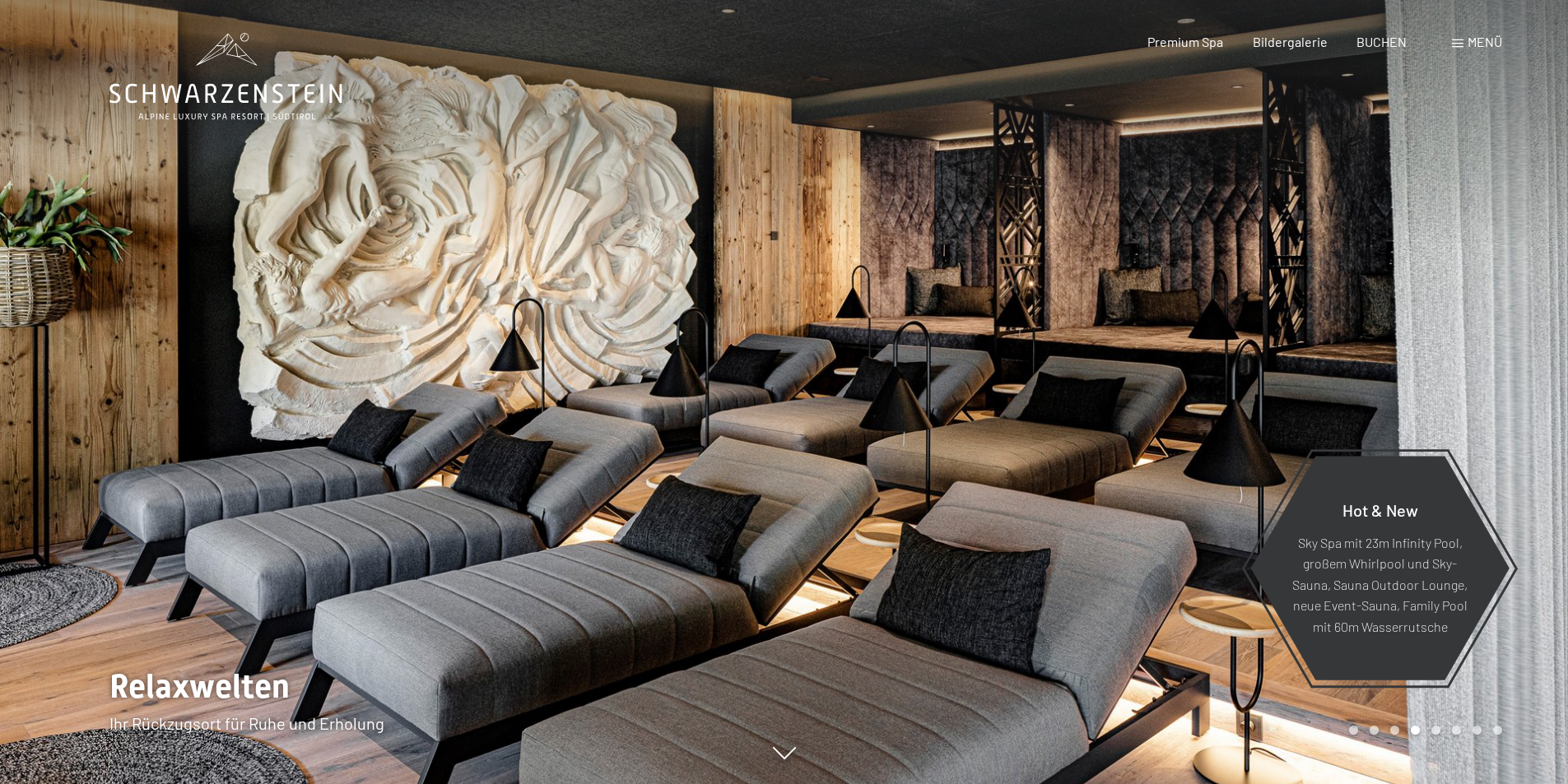
click at [1276, 282] on div at bounding box center [1176, 392] width 784 height 784
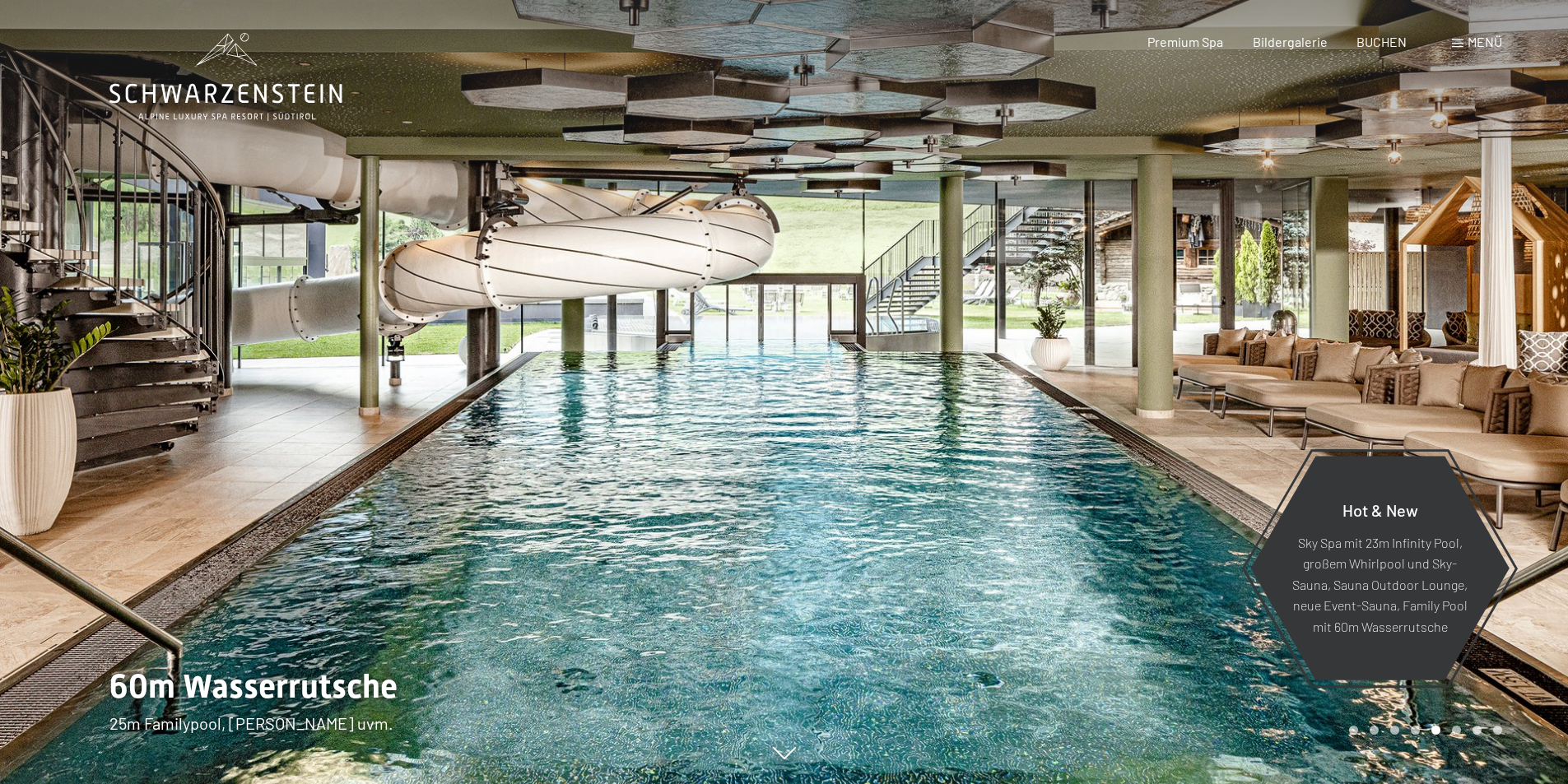
click at [1276, 282] on div at bounding box center [1176, 392] width 784 height 784
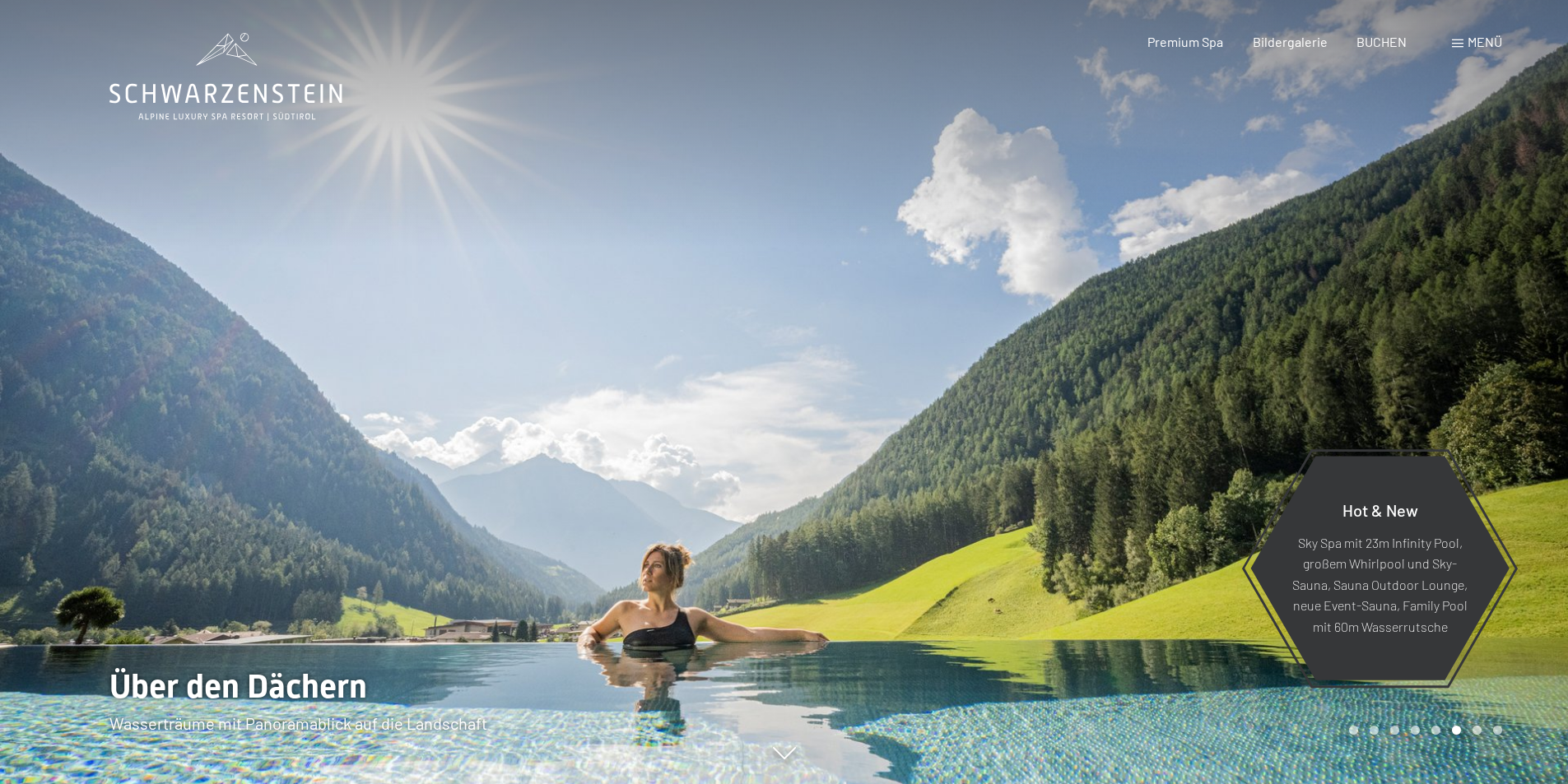
click at [1276, 282] on div at bounding box center [1176, 392] width 784 height 784
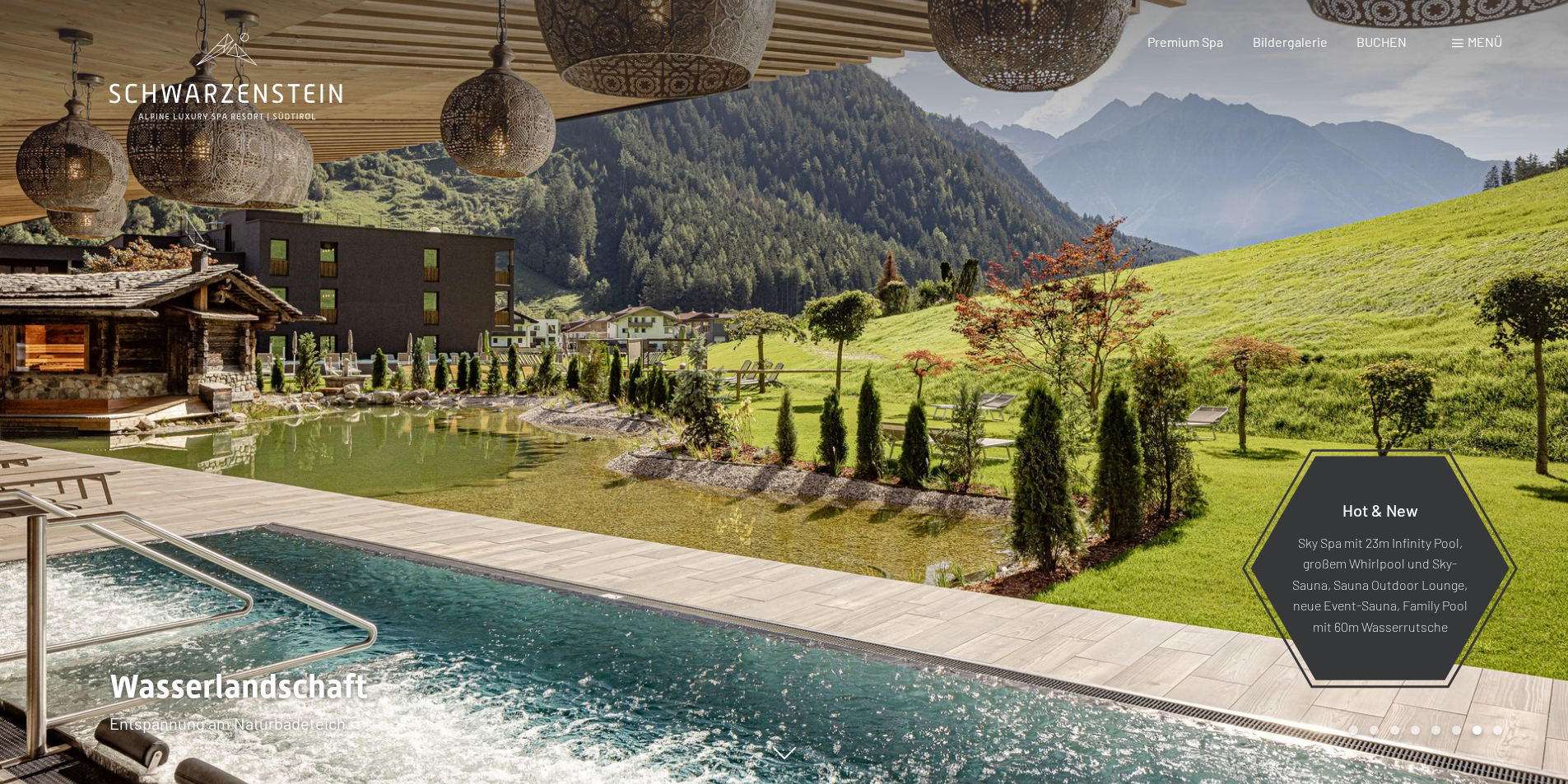
click at [1268, 271] on div at bounding box center [1176, 392] width 784 height 784
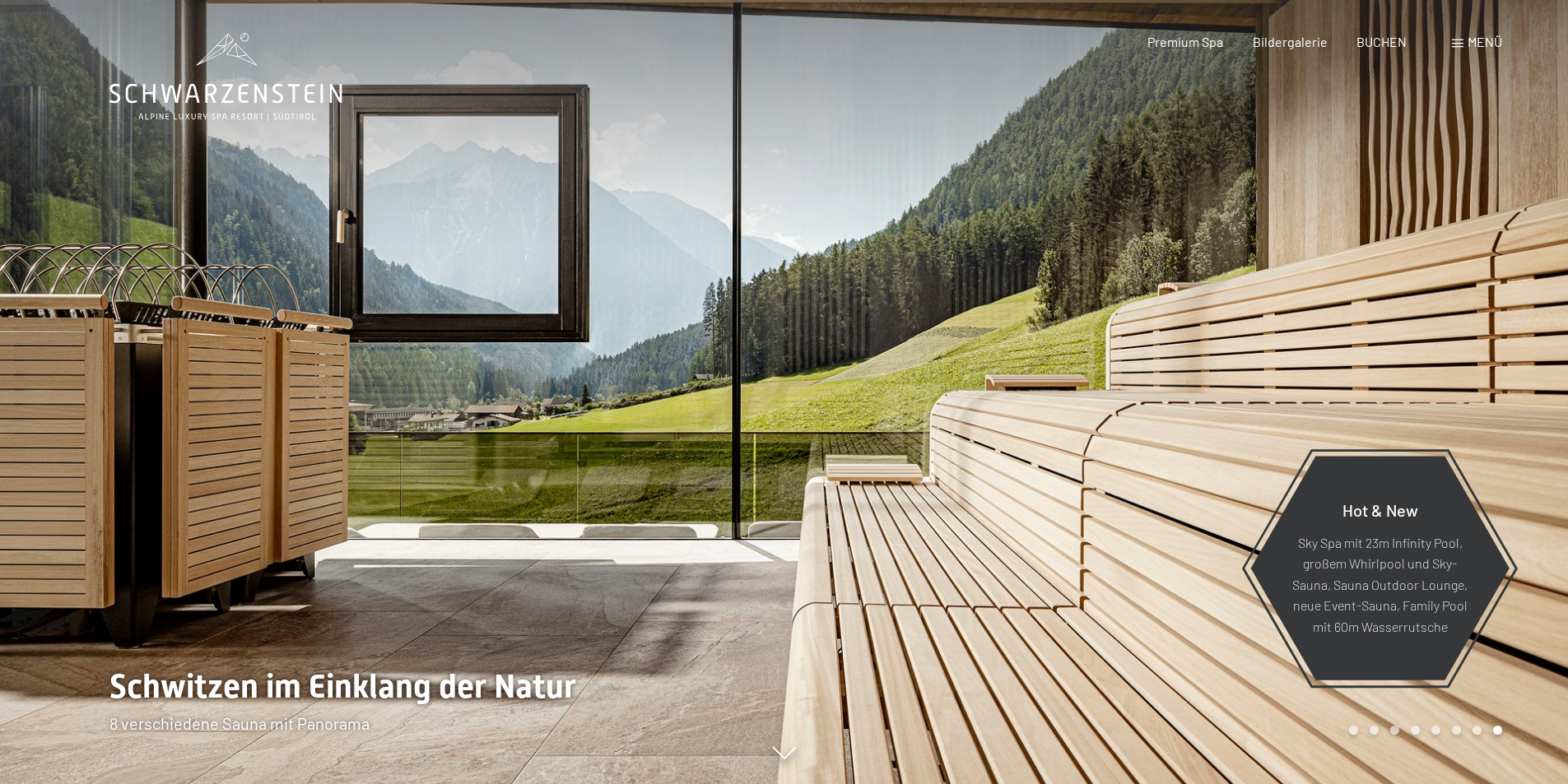
click at [1045, 232] on div at bounding box center [1176, 392] width 784 height 784
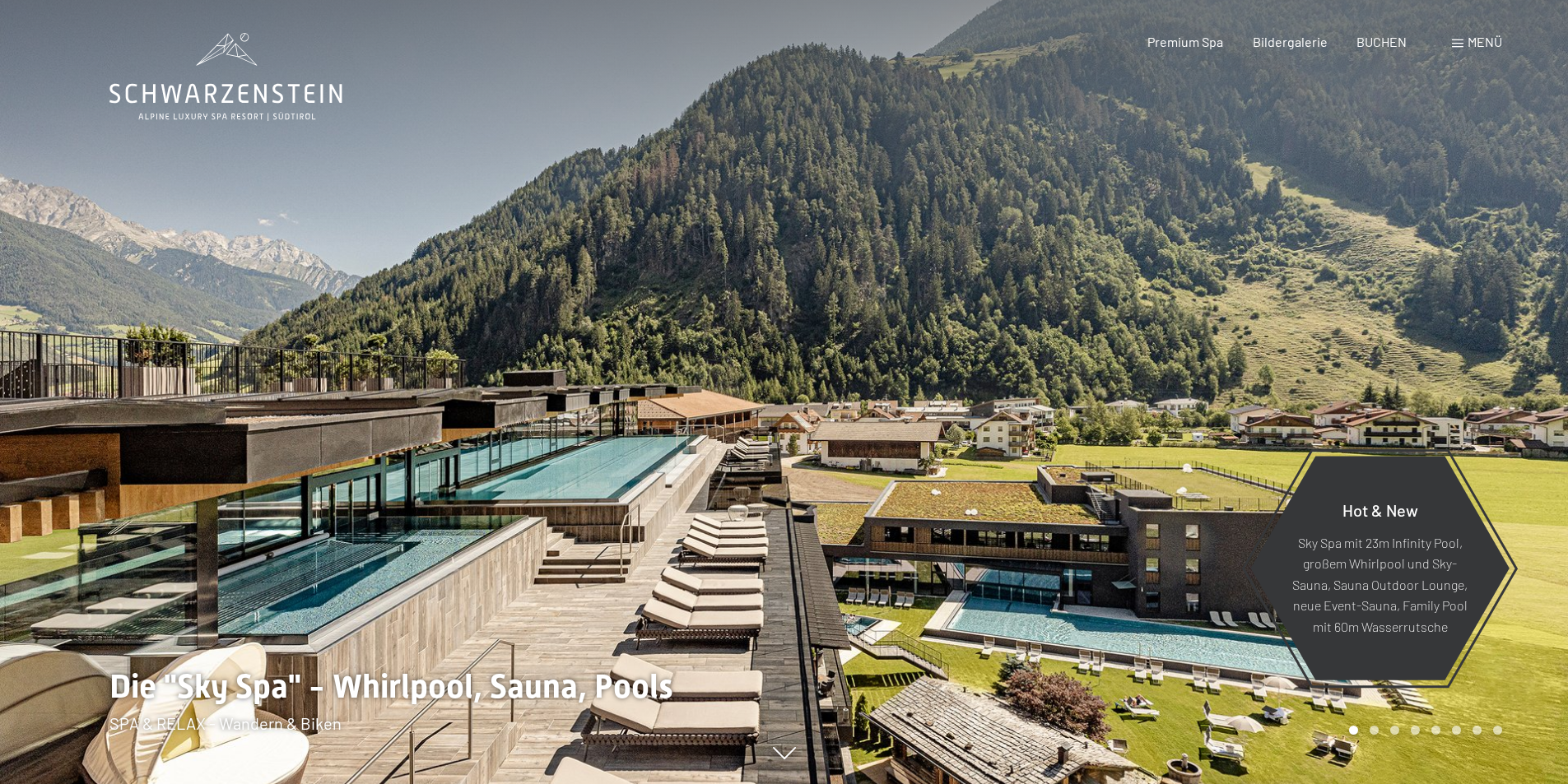
click at [1112, 269] on div at bounding box center [1176, 392] width 784 height 784
